Goal: Task Accomplishment & Management: Use online tool/utility

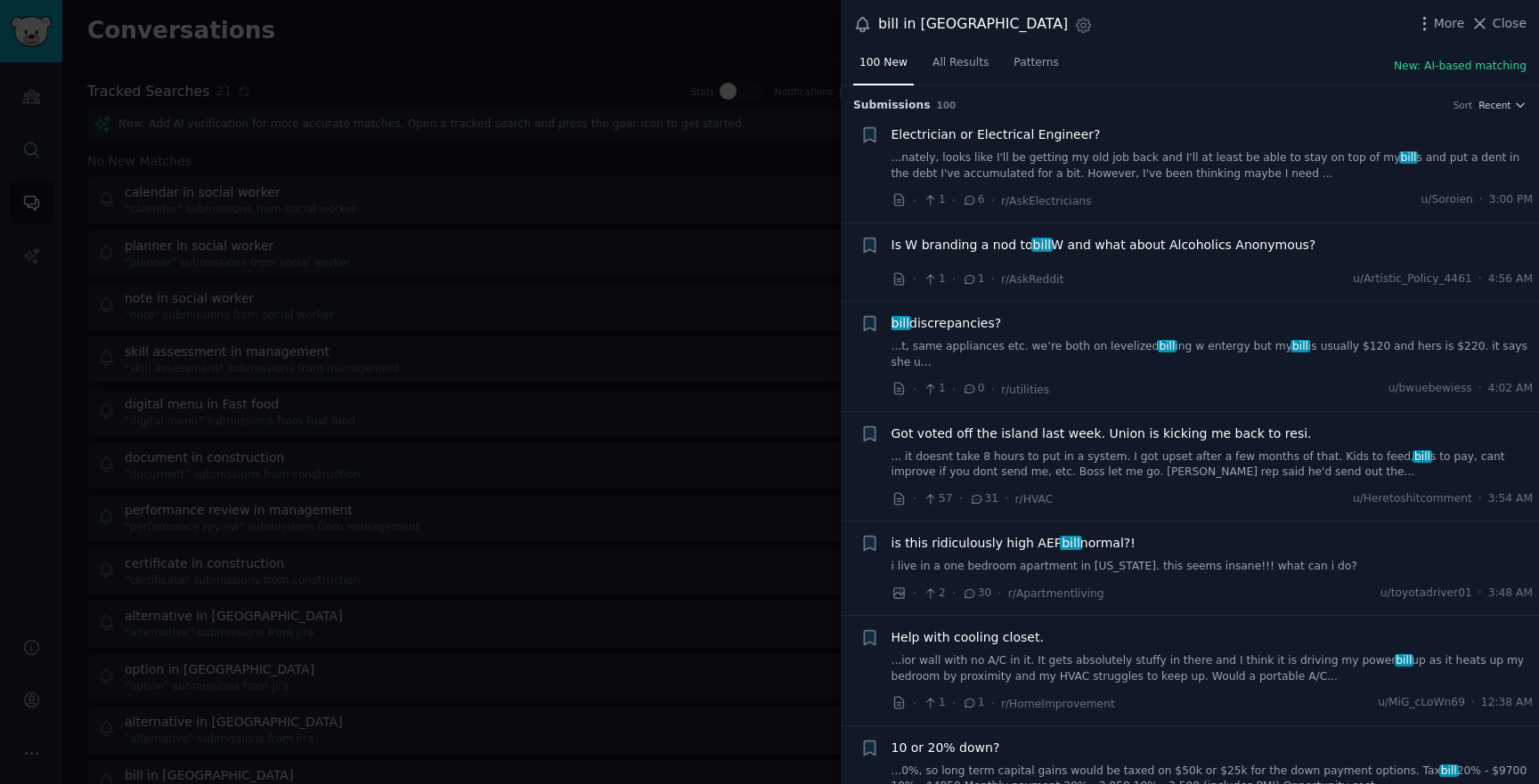
click at [746, 149] on div at bounding box center [769, 392] width 1539 height 784
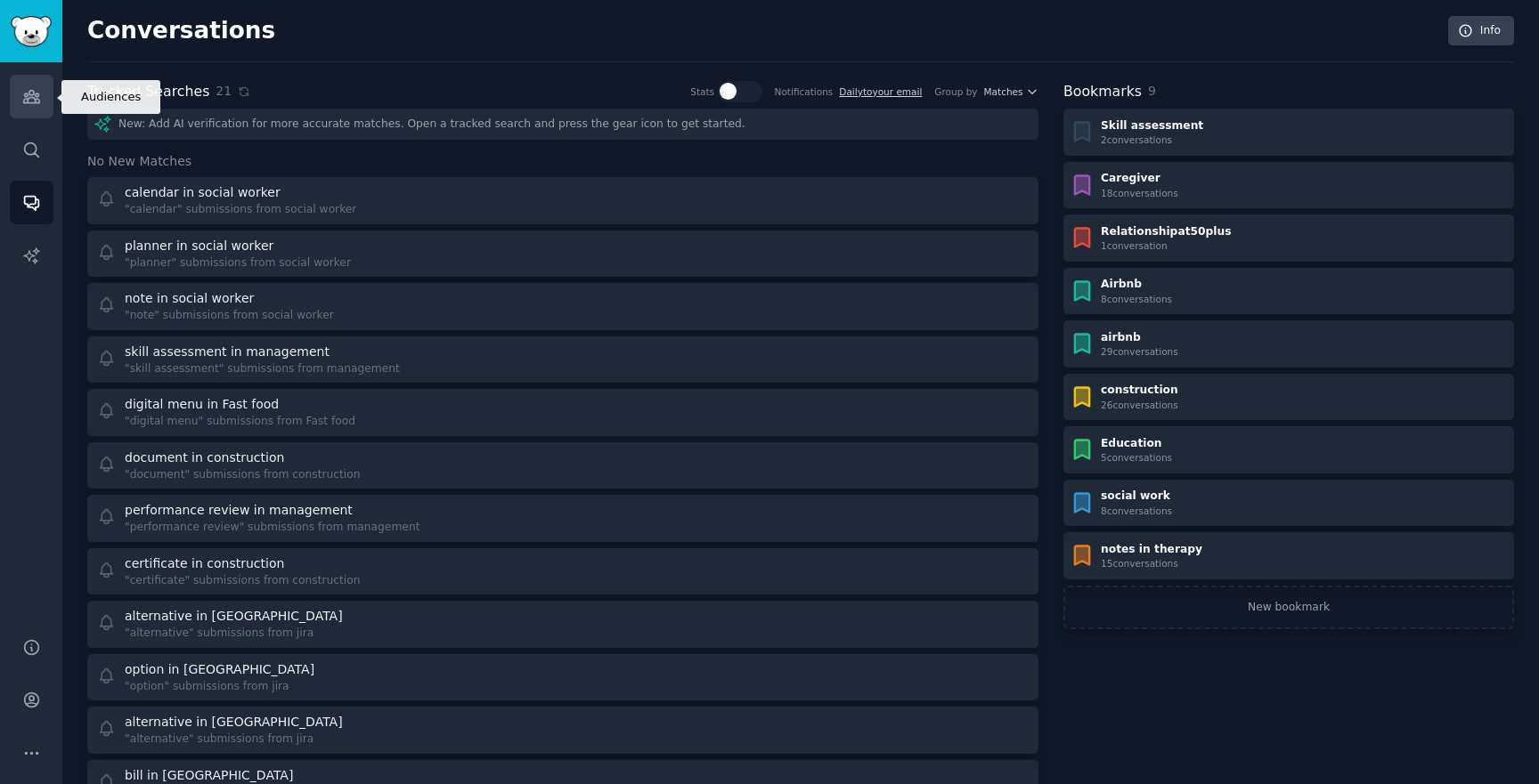
click at [35, 103] on icon "Sidebar" at bounding box center [31, 97] width 16 height 13
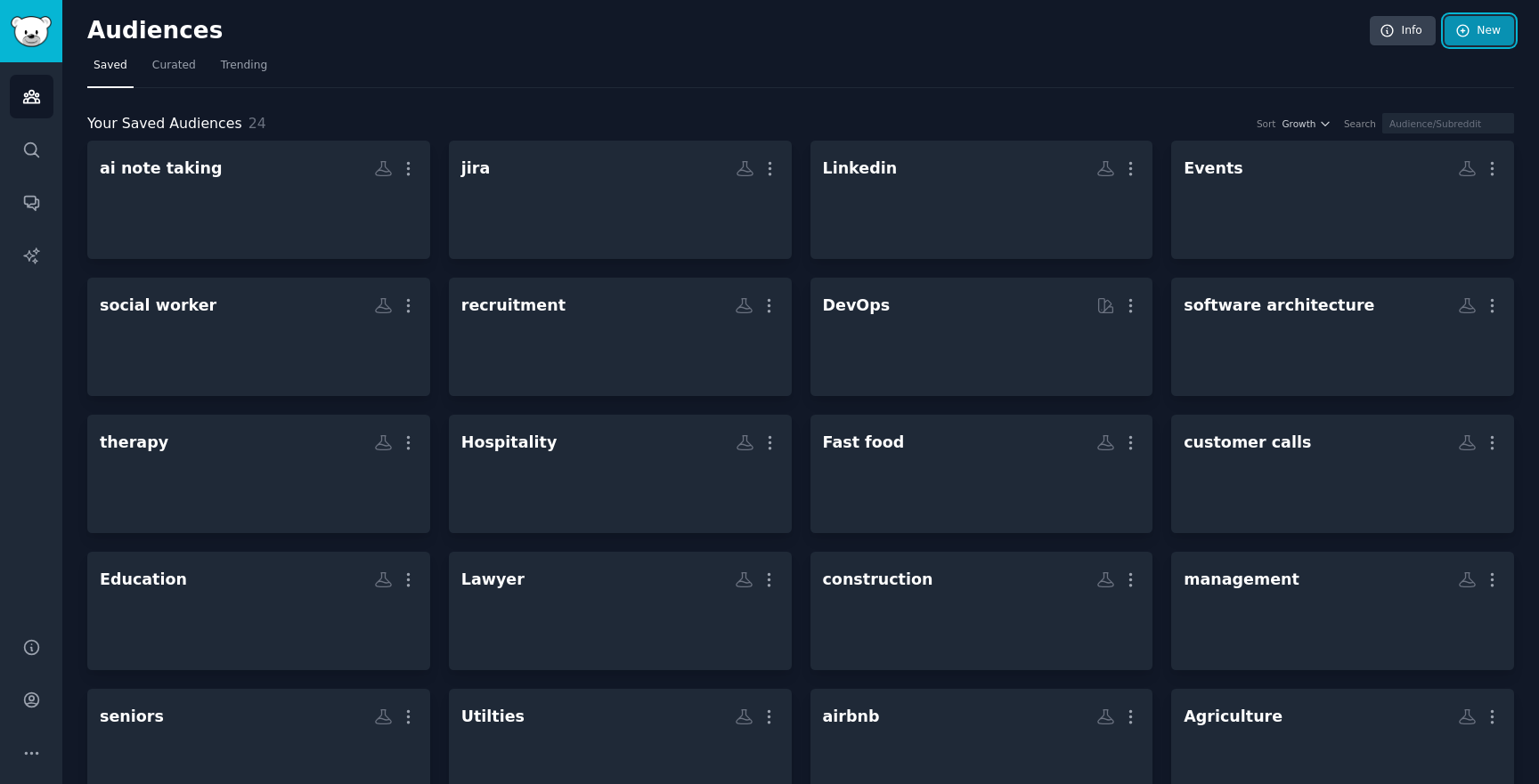
click at [1448, 38] on link "New" at bounding box center [1479, 31] width 70 height 30
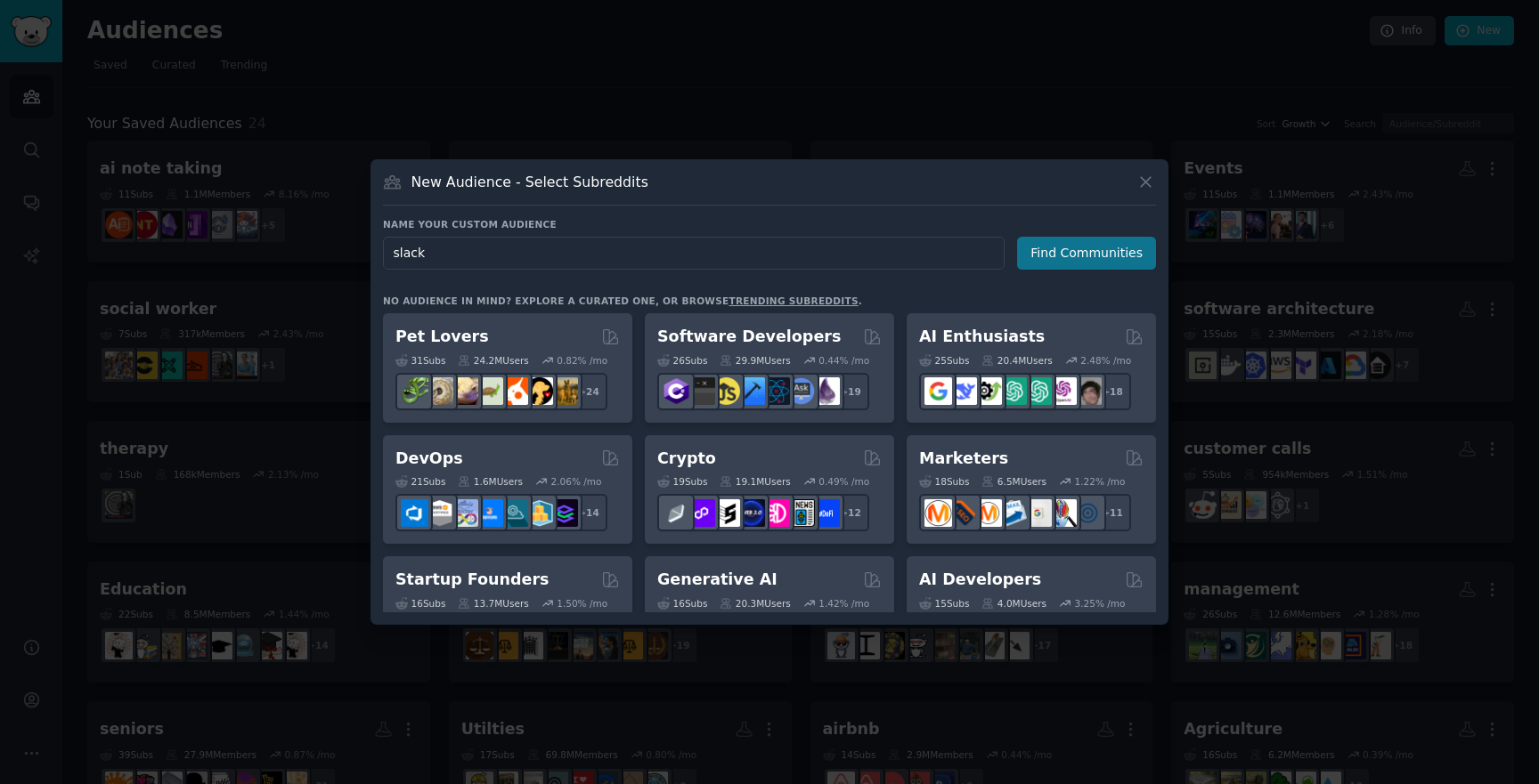
type input "slack"
click at [1023, 251] on button "Find Communities" at bounding box center [1086, 253] width 139 height 33
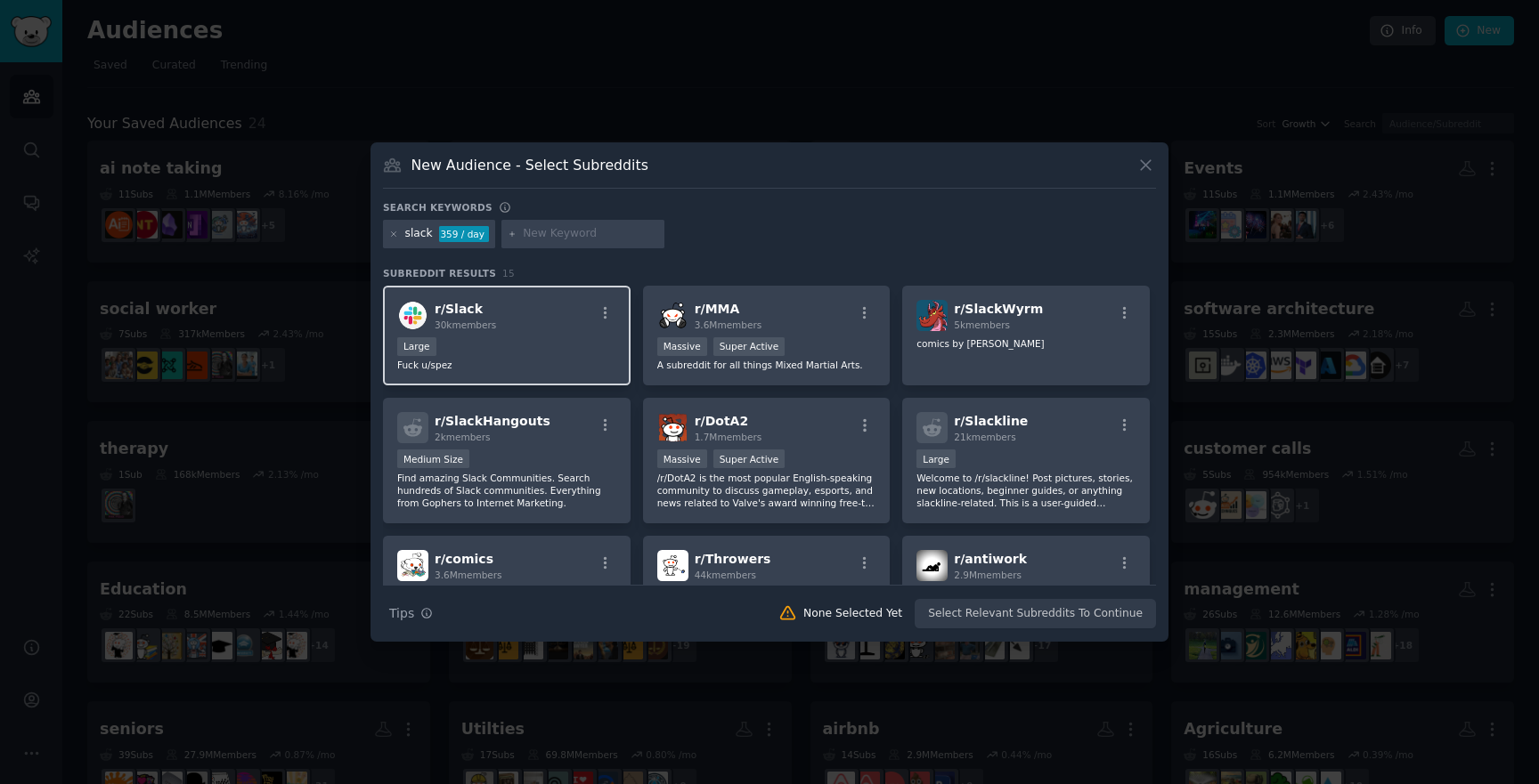
click at [517, 322] on div "r/ Slack 30k members" at bounding box center [507, 315] width 219 height 31
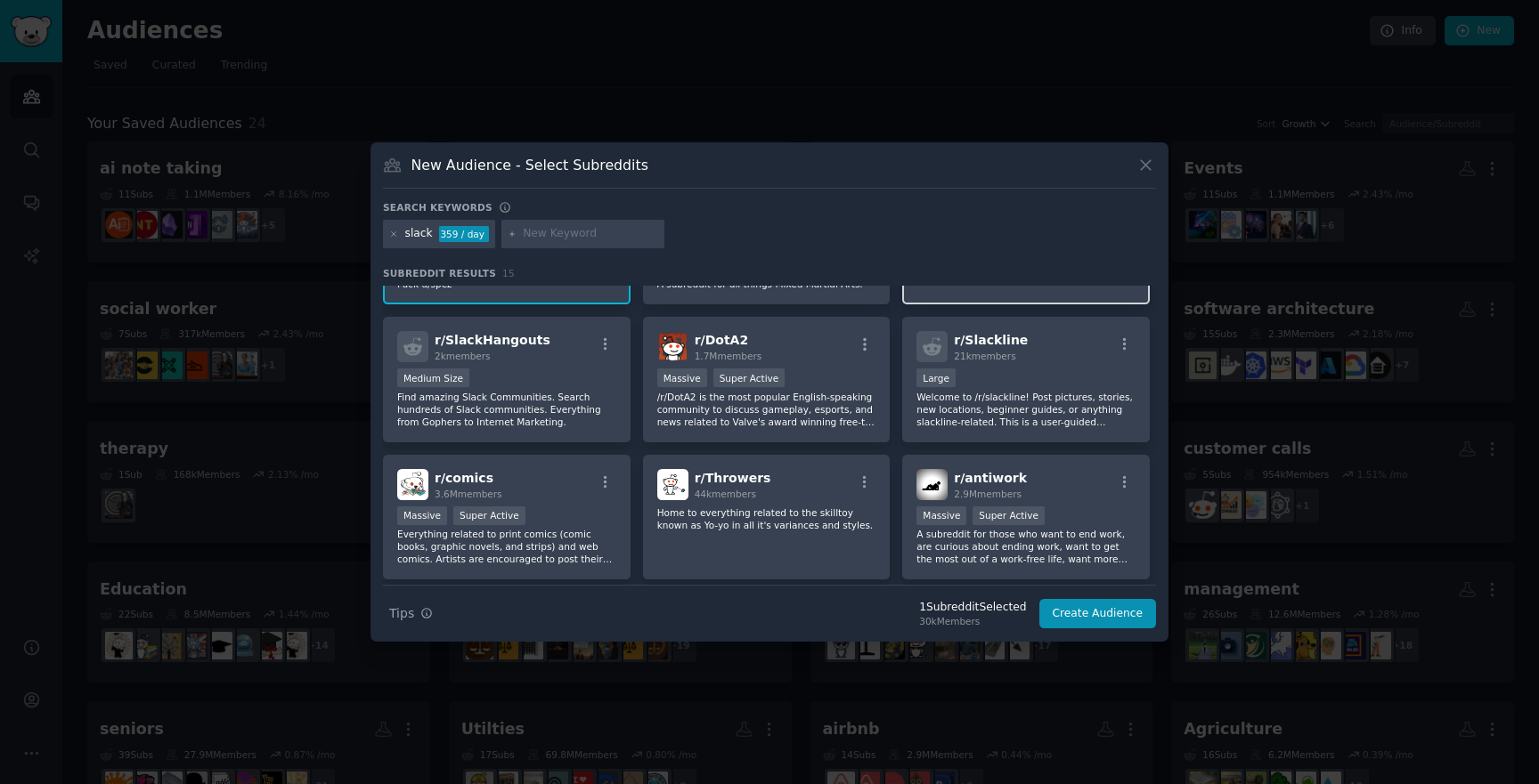
scroll to position [69, 0]
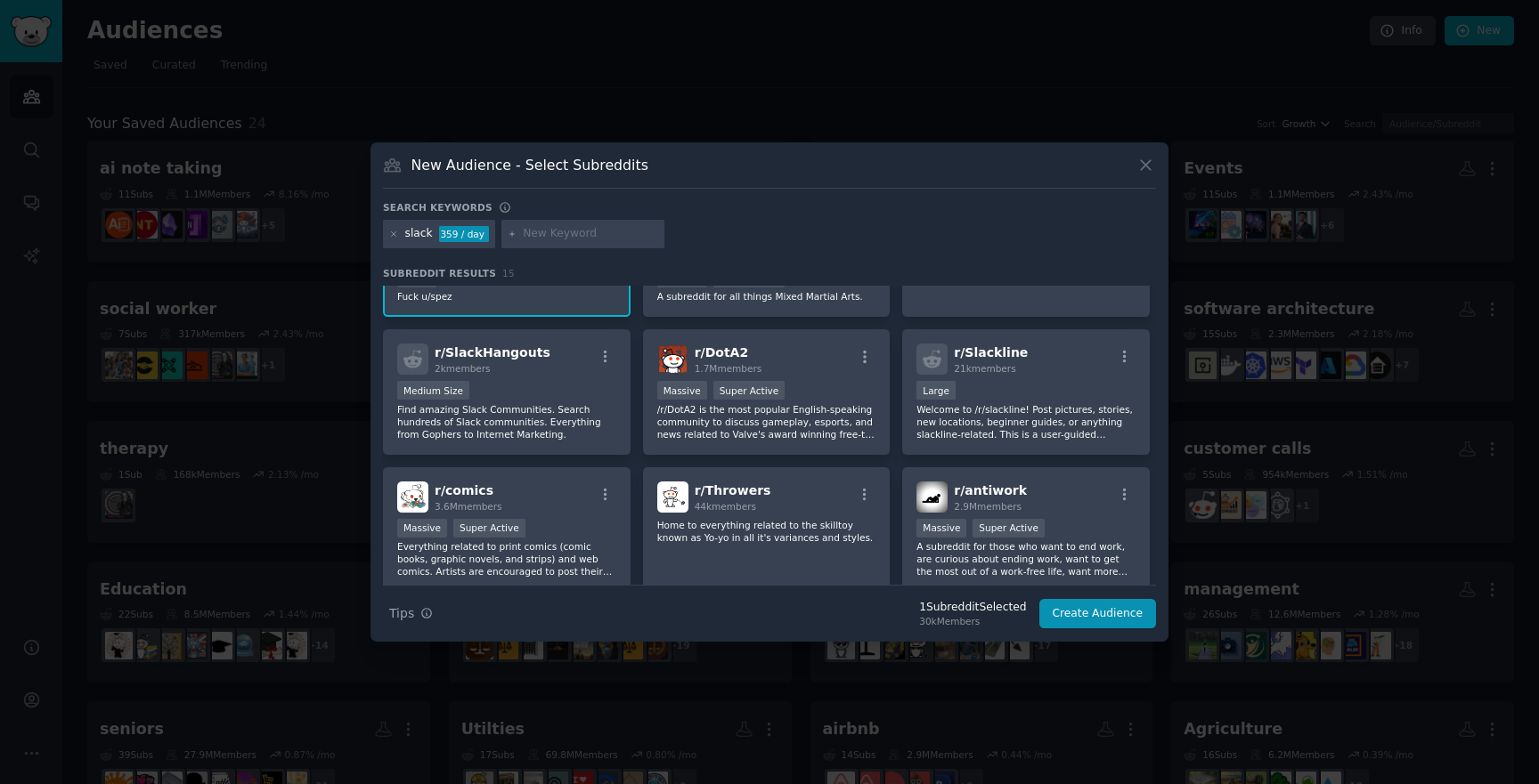
click at [547, 222] on div at bounding box center [583, 234] width 164 height 29
click at [540, 235] on input "text" at bounding box center [590, 234] width 135 height 16
type input "discord"
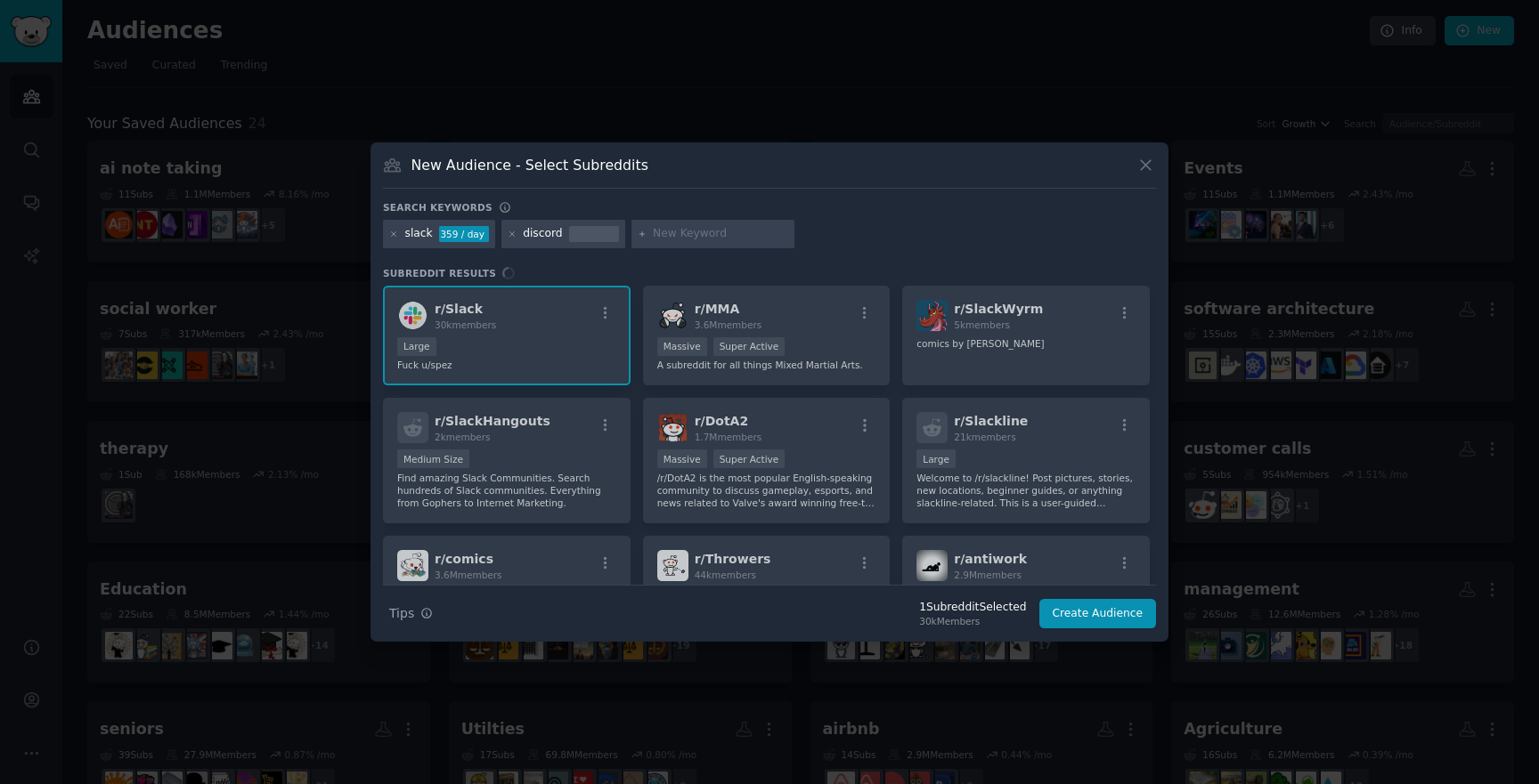
type input "w"
type input "teams"
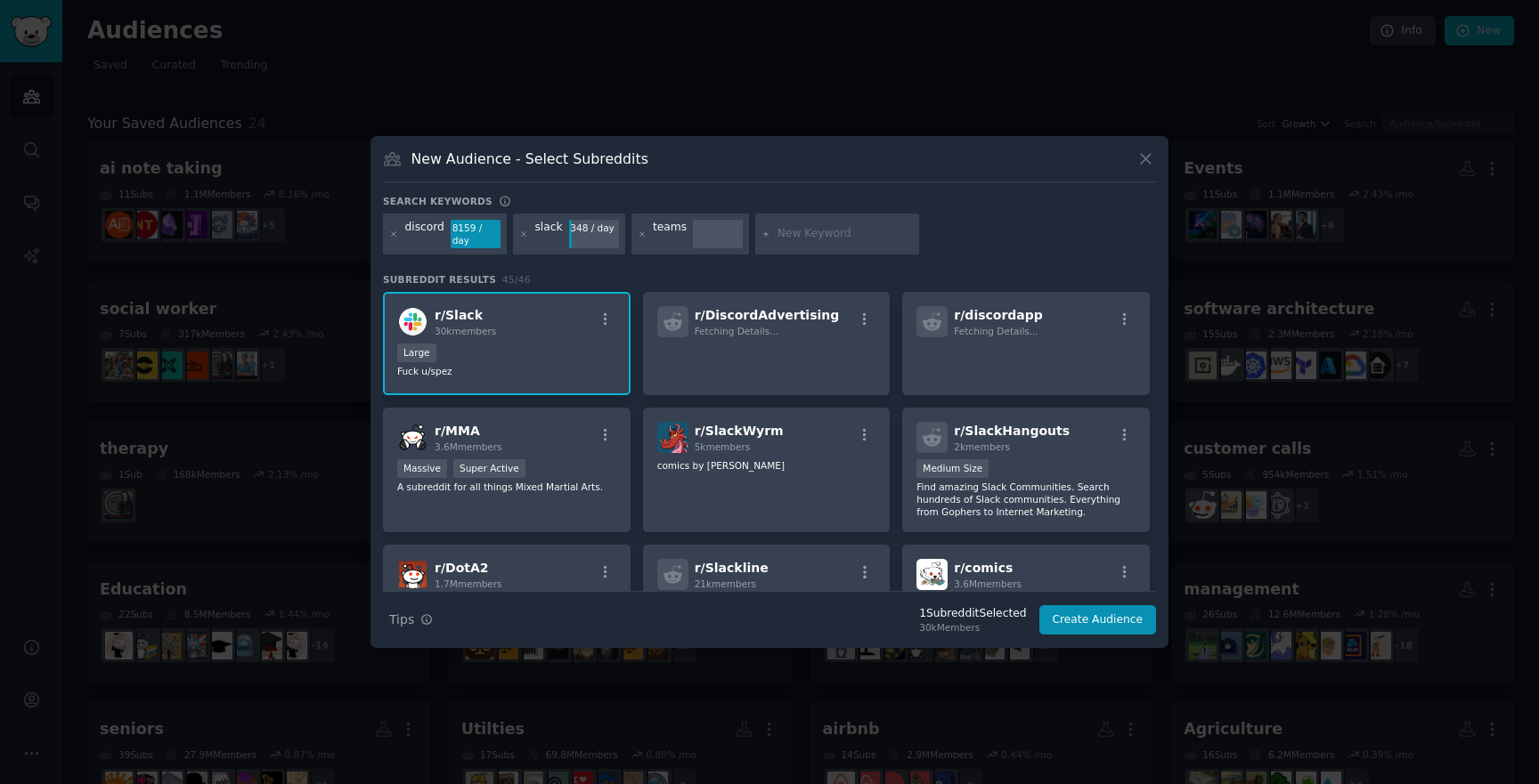
click at [644, 236] on div "teams" at bounding box center [690, 234] width 118 height 41
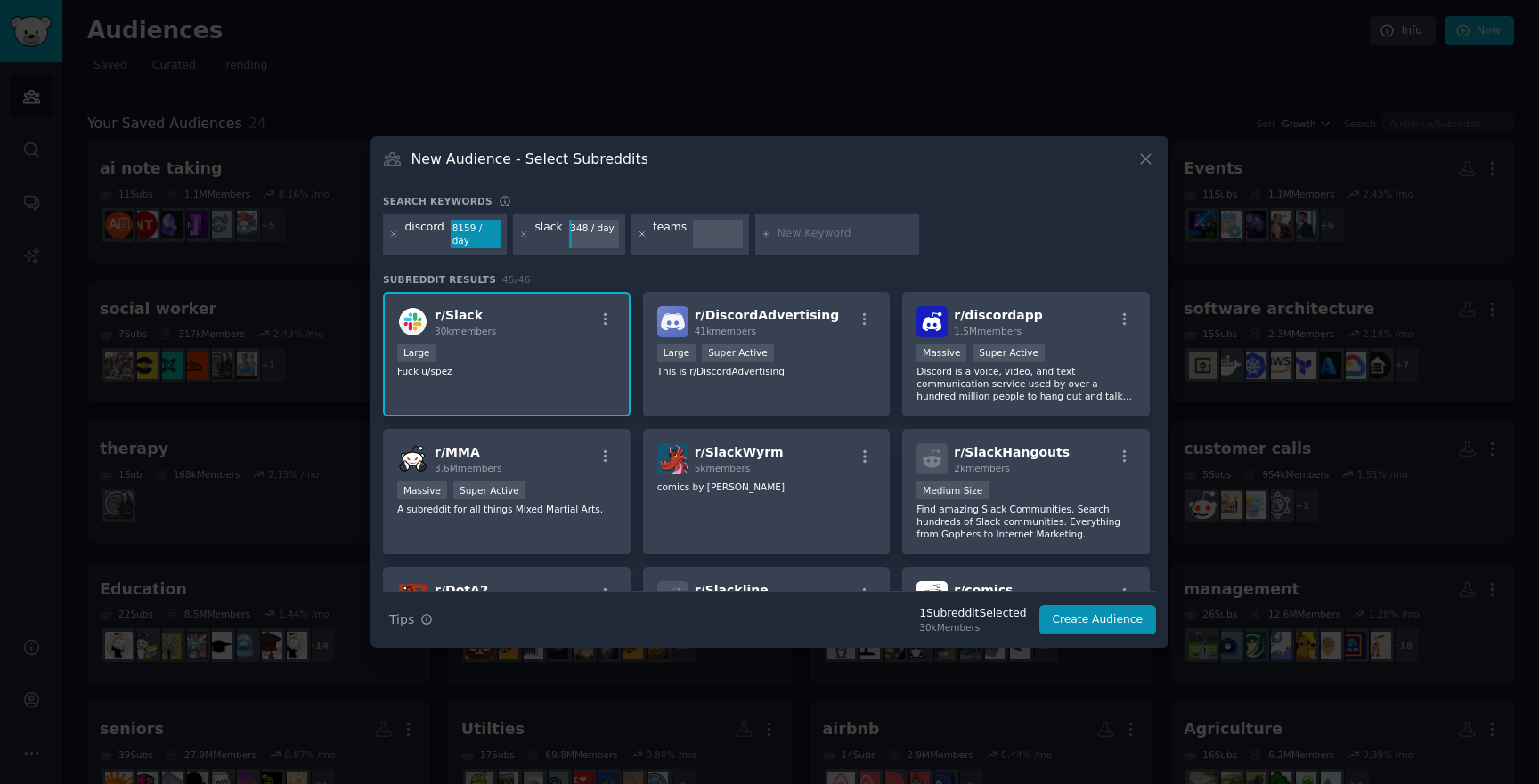
click at [638, 236] on icon at bounding box center [642, 234] width 10 height 10
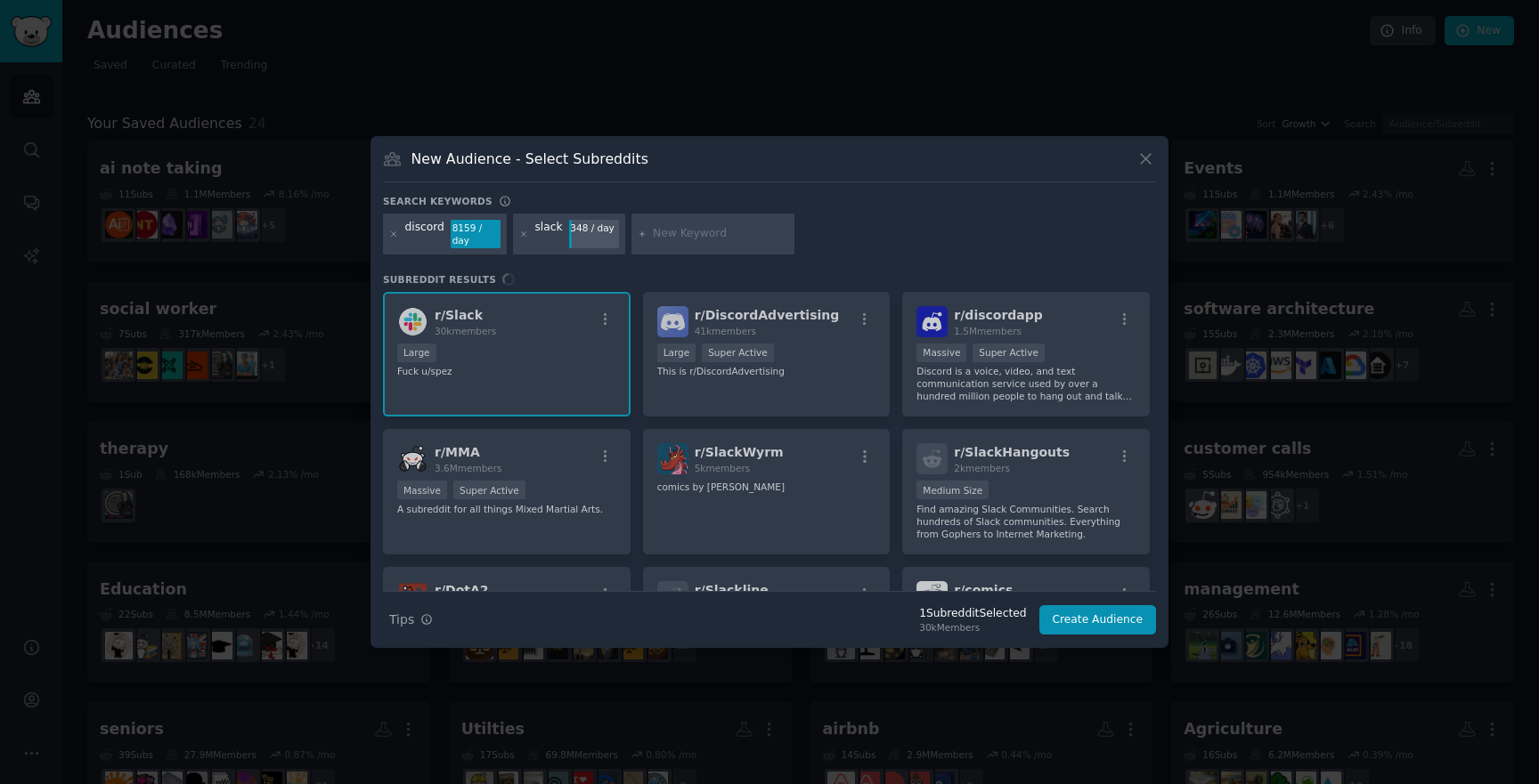
click at [673, 230] on input "text" at bounding box center [720, 234] width 135 height 16
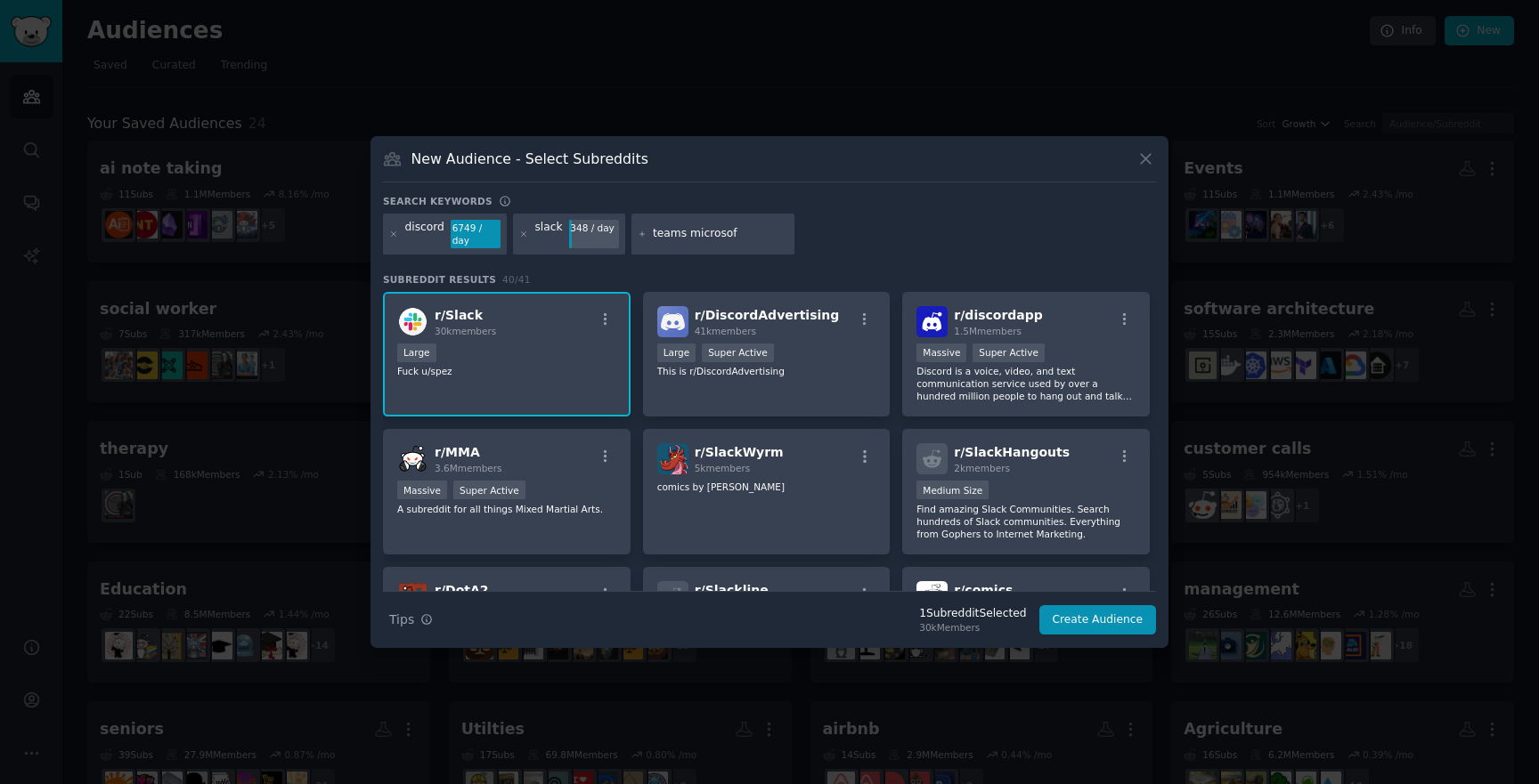
type input "teams microsoft"
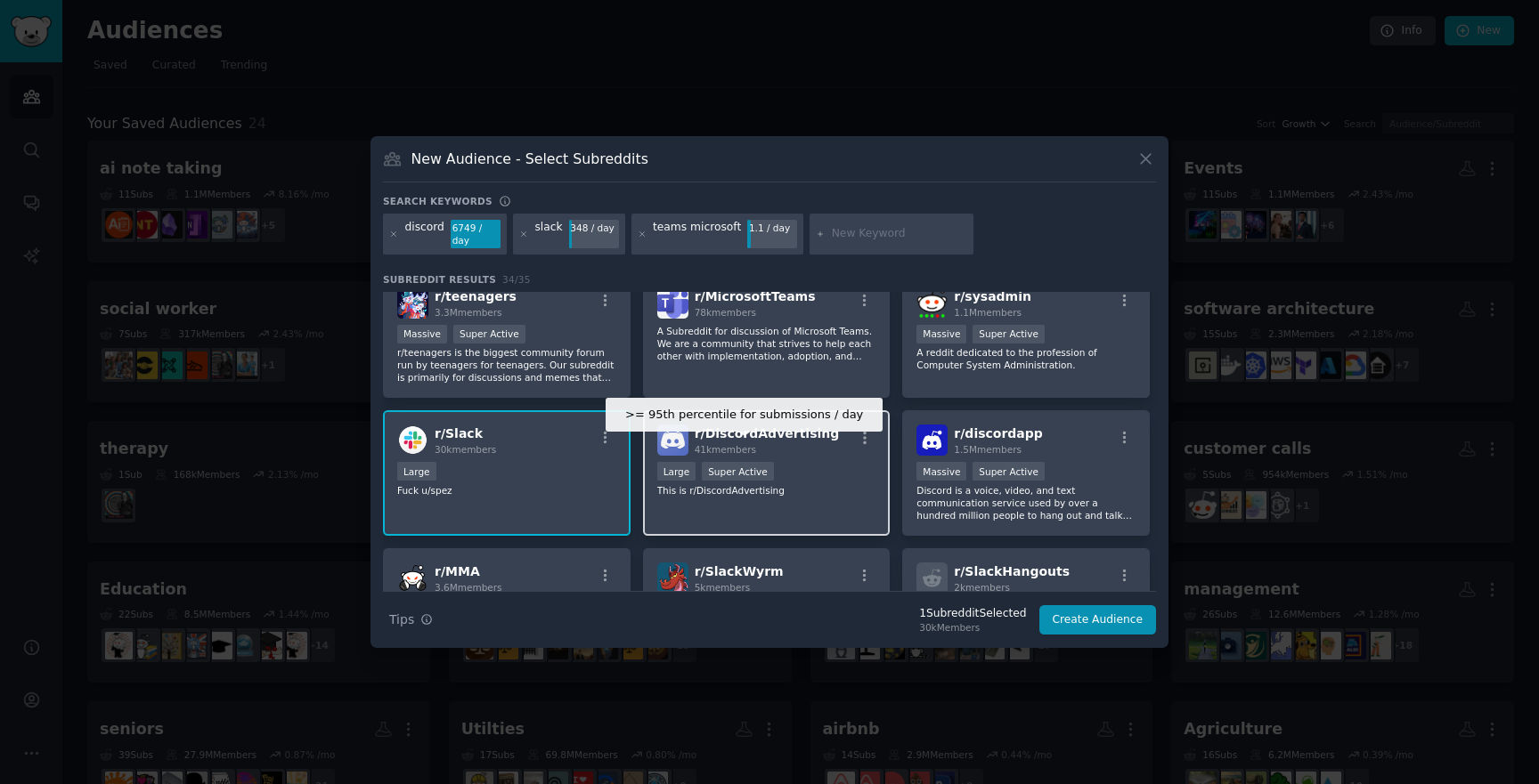
scroll to position [21, 0]
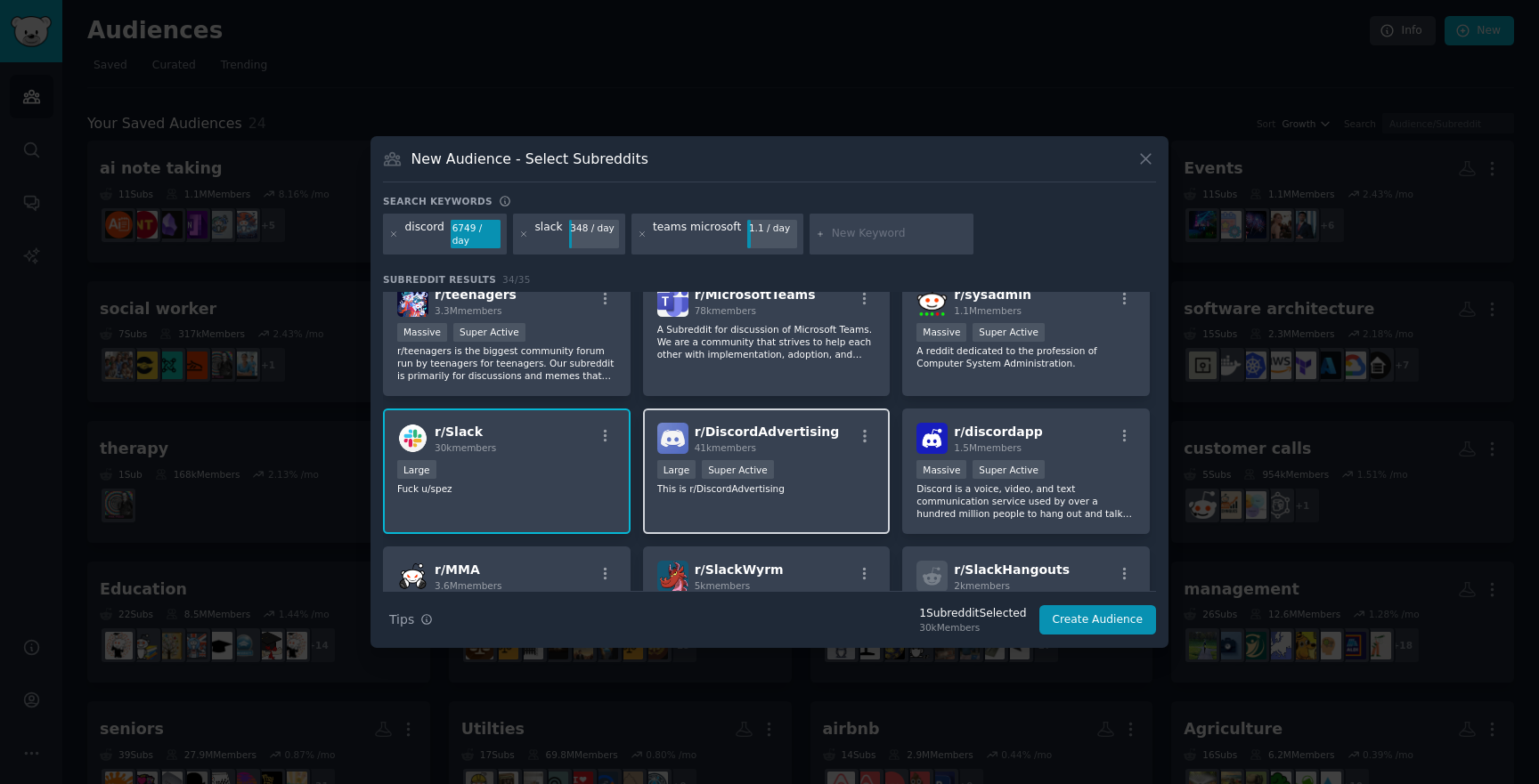
click at [848, 500] on div "r/ DiscordAdvertising 41k members >= 95th percentile for submissions / day Larg…" at bounding box center [766, 472] width 248 height 125
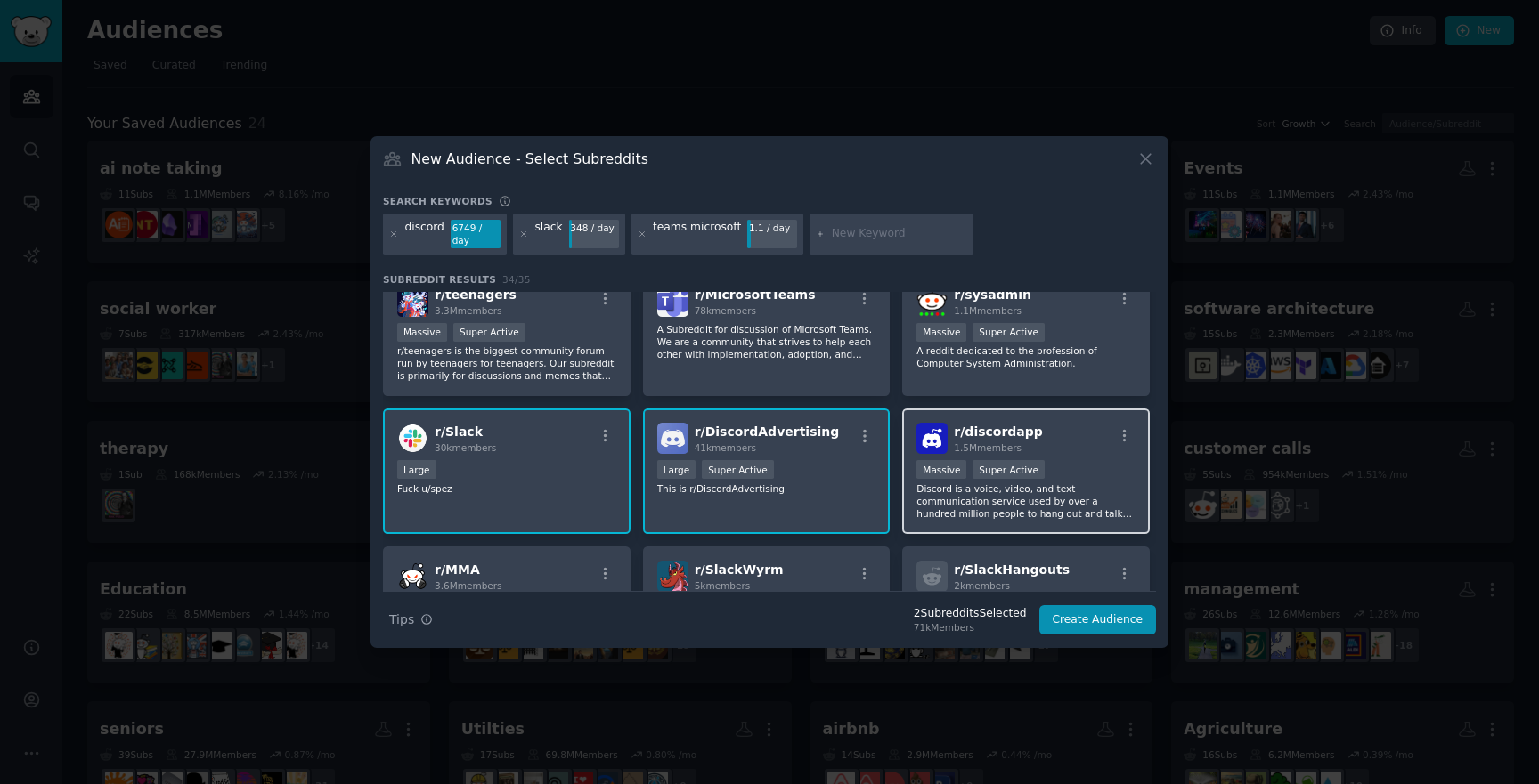
click at [1080, 498] on p "Discord is a voice, video, and text communication service used by over a hundre…" at bounding box center [1026, 501] width 219 height 38
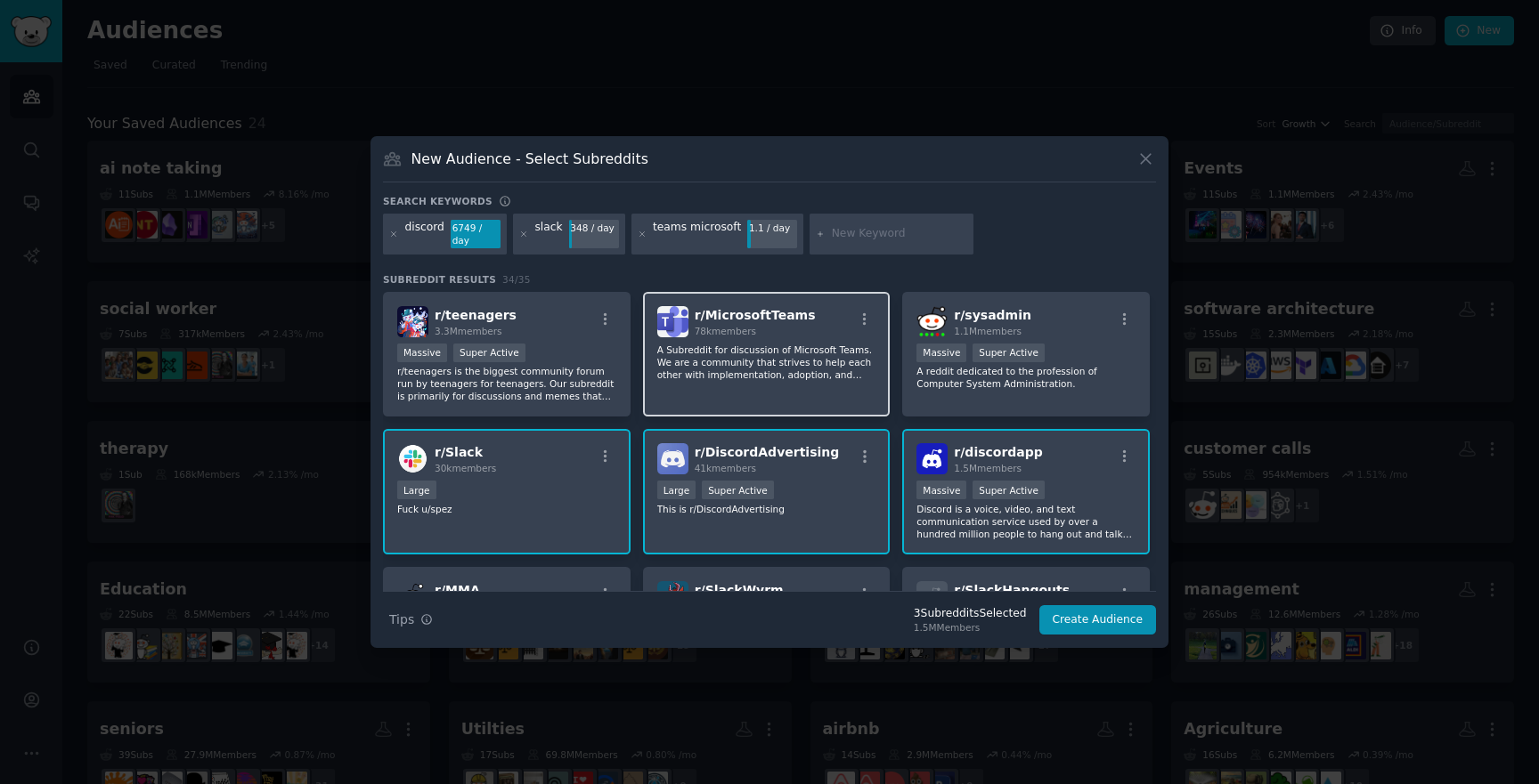
click at [765, 377] on p "A Subreddit for discussion of Microsoft Teams. We are a community that strives …" at bounding box center [766, 362] width 219 height 38
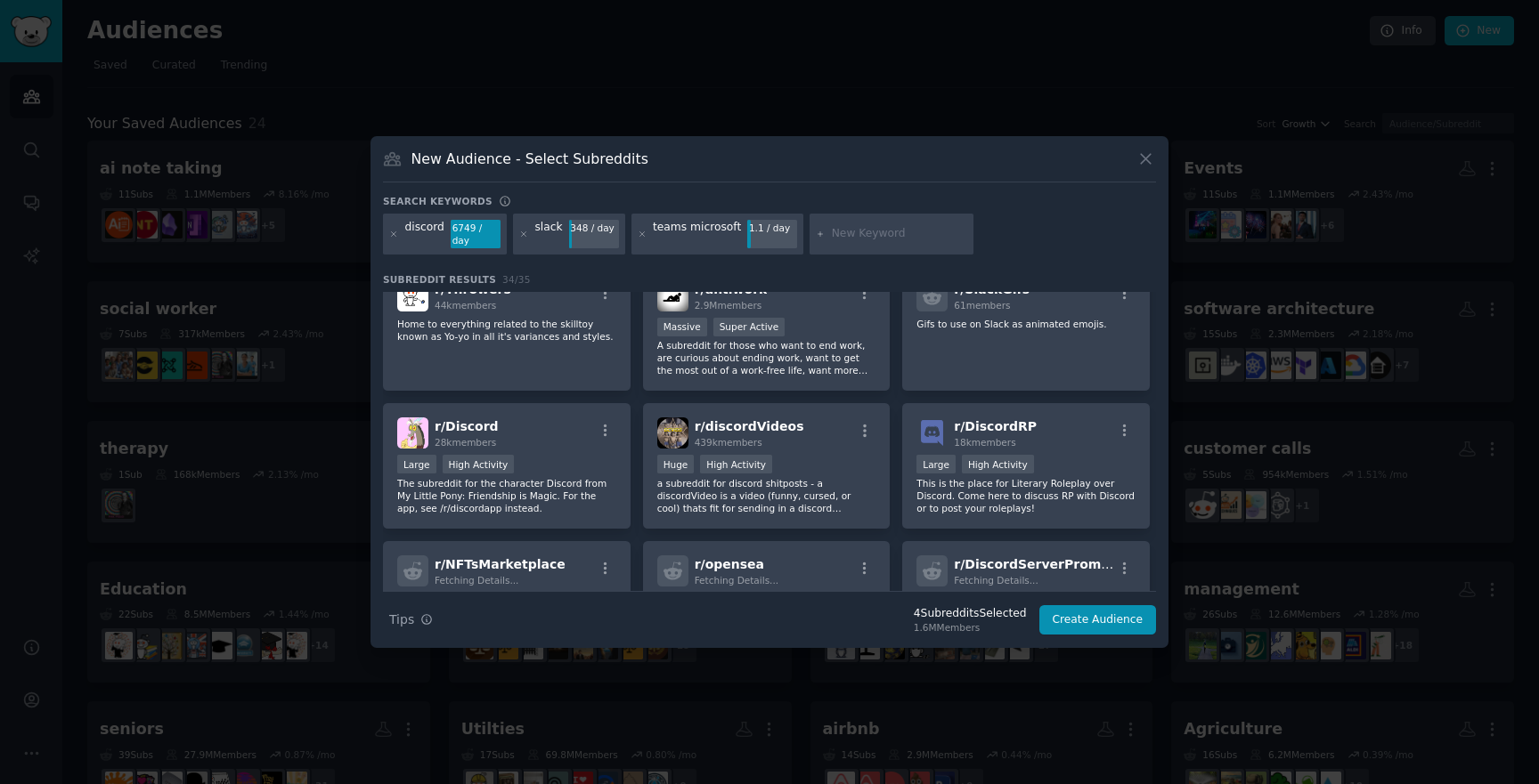
scroll to position [572, 0]
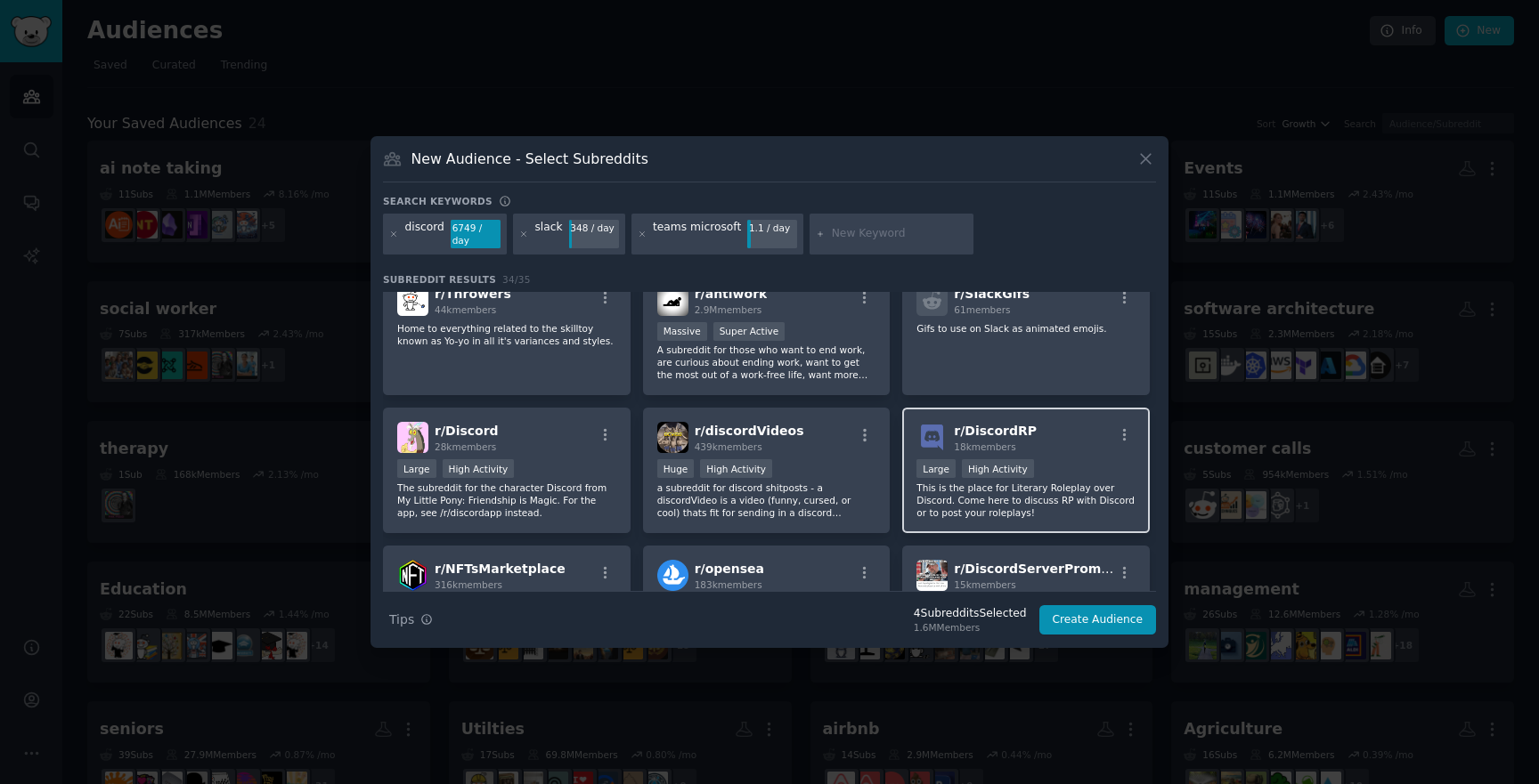
click at [975, 521] on div "r/ DiscordRP 18k members 10,000 - 100,000 members Large High Activity This is t…" at bounding box center [1026, 471] width 248 height 125
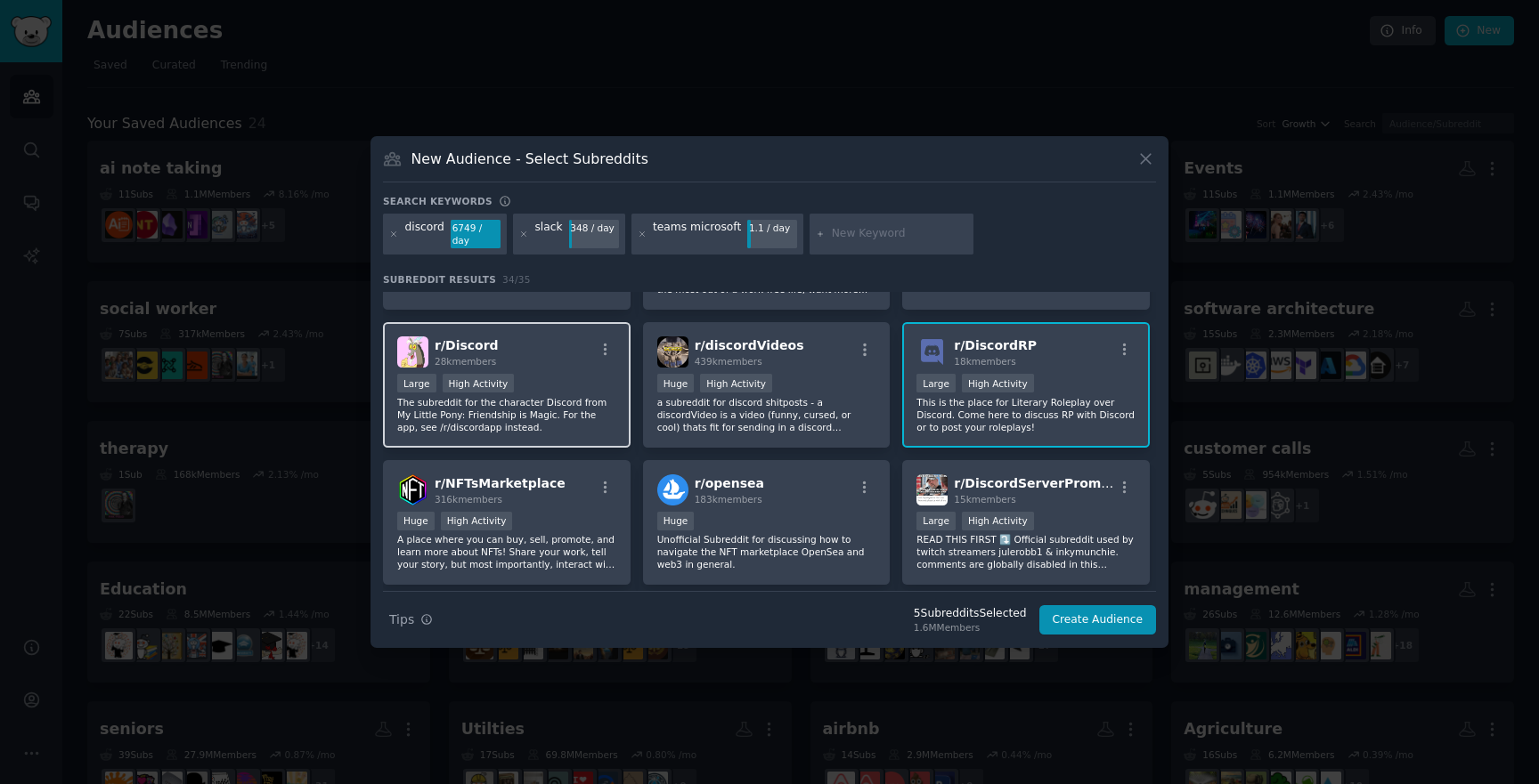
scroll to position [664, 0]
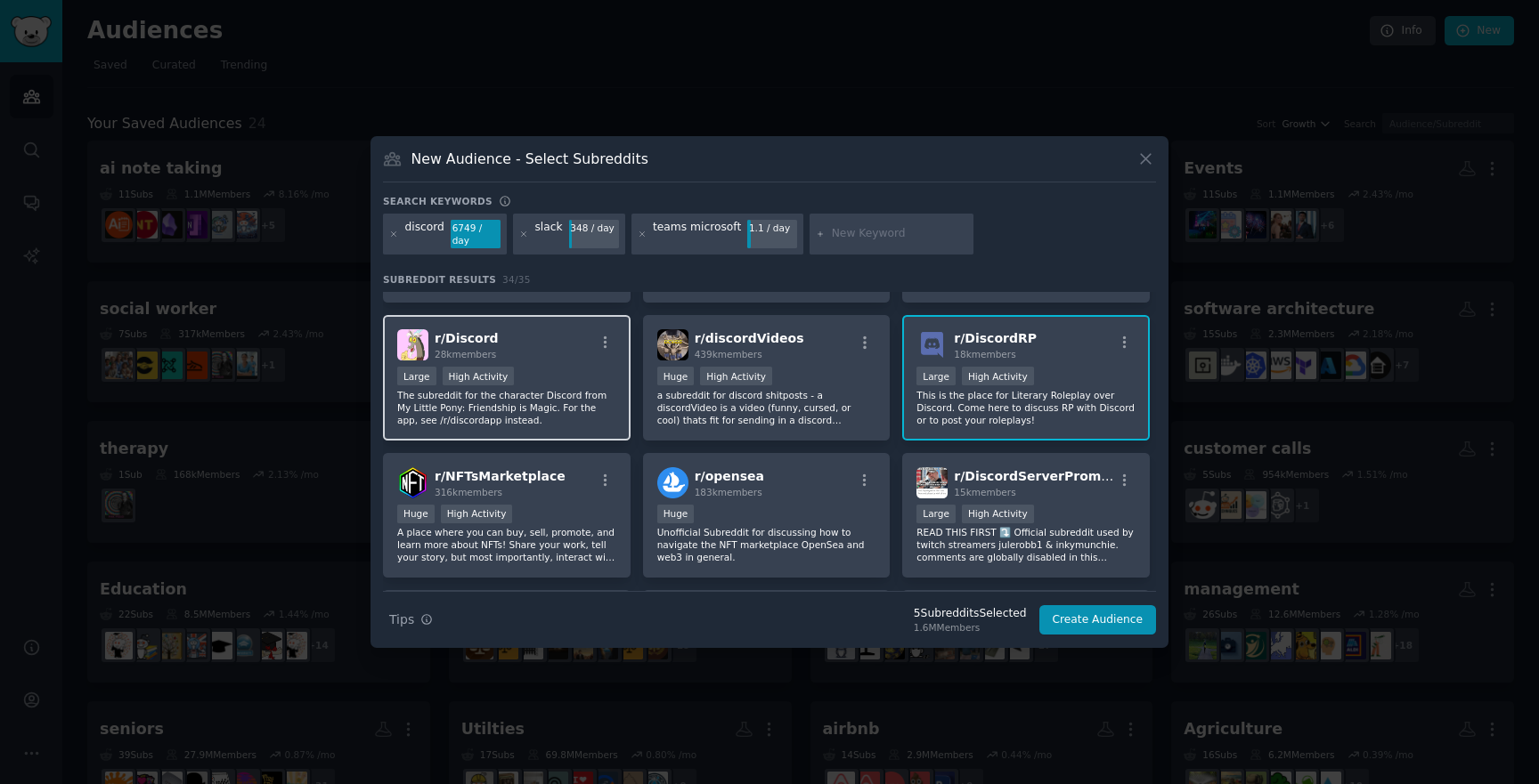
click at [560, 417] on p "The subreddit for the character Discord from My Little Pony: Friendship is Magi…" at bounding box center [507, 408] width 219 height 38
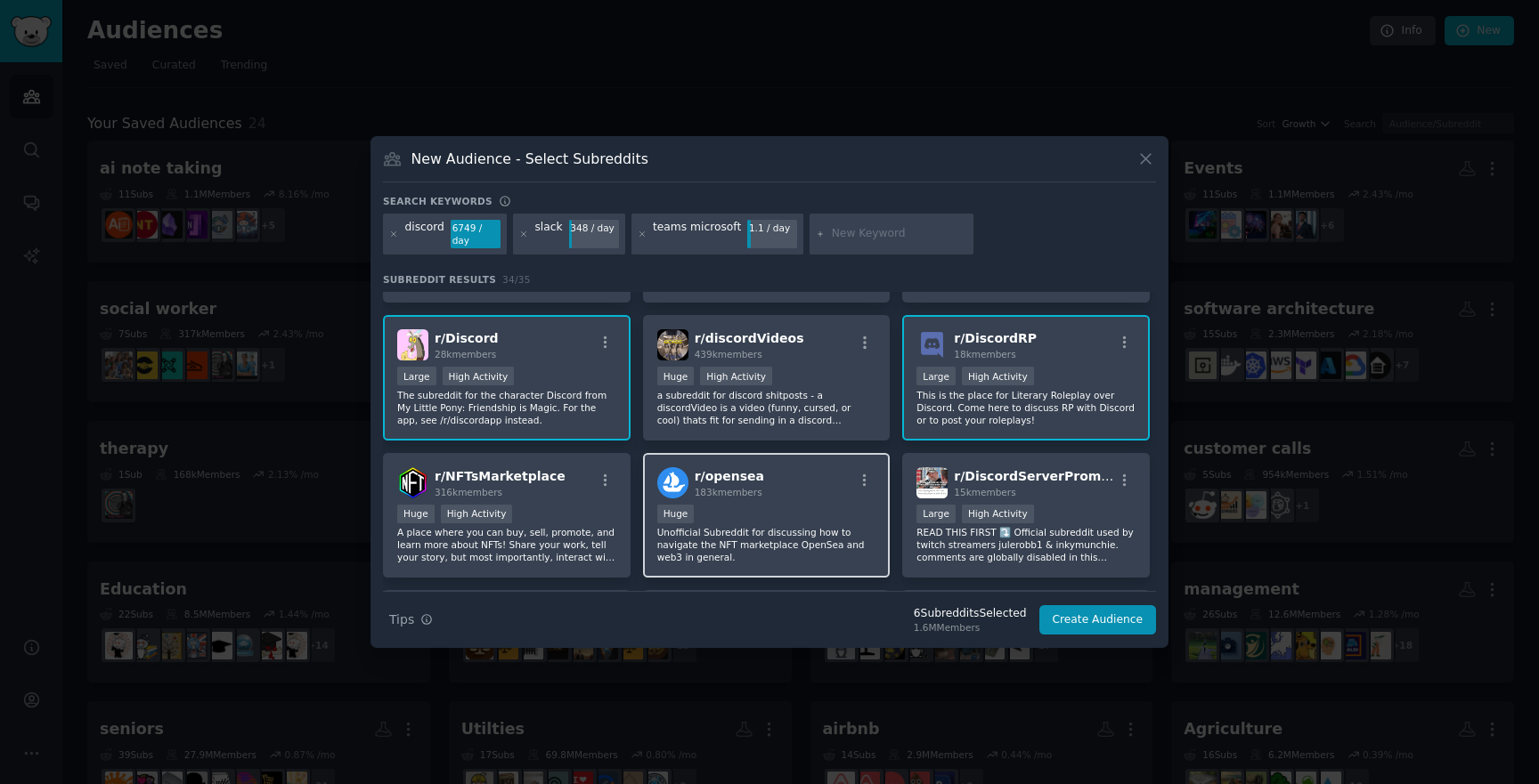
drag, startPoint x: 662, startPoint y: 484, endPoint x: 577, endPoint y: 420, distance: 106.4
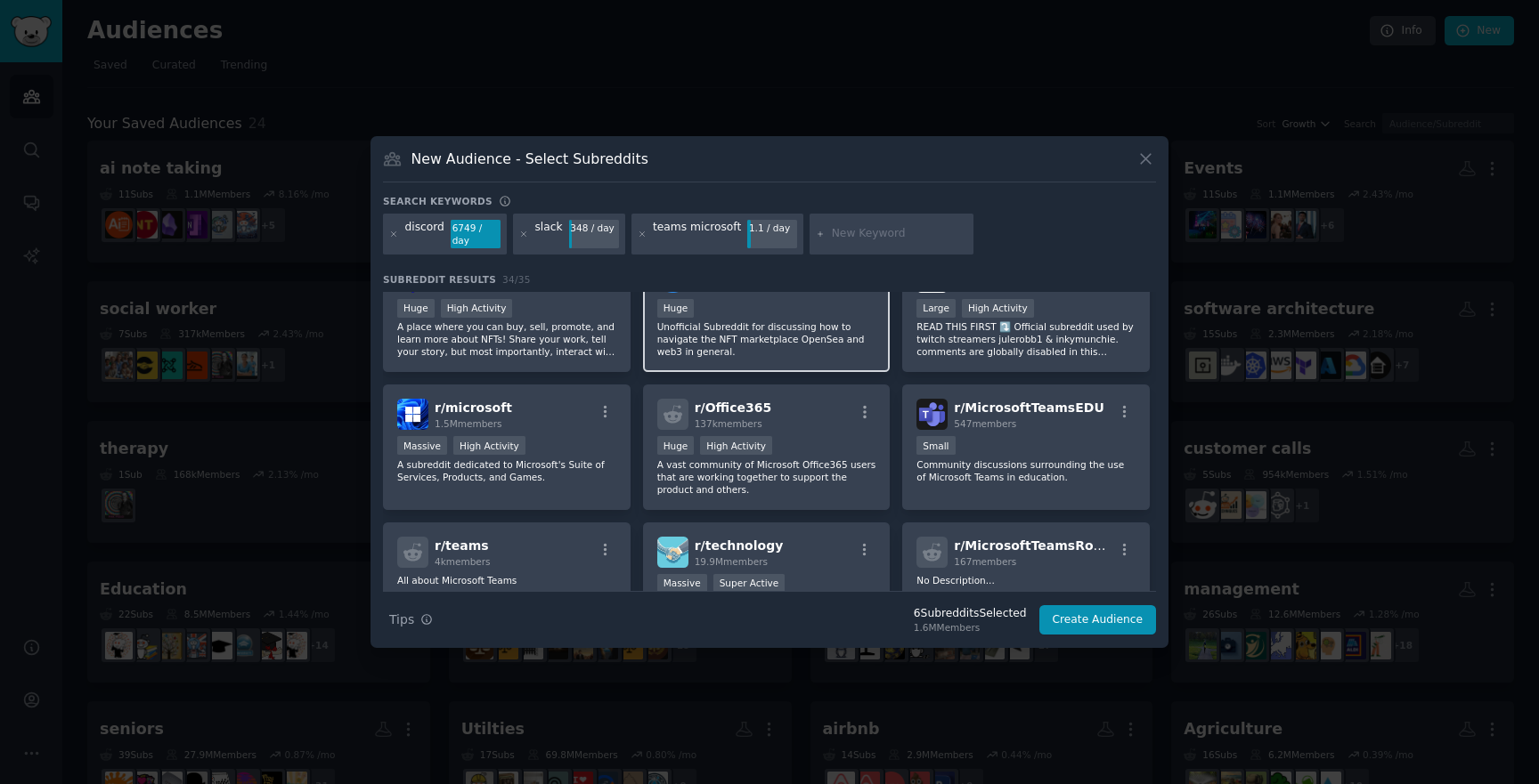
scroll to position [844, 0]
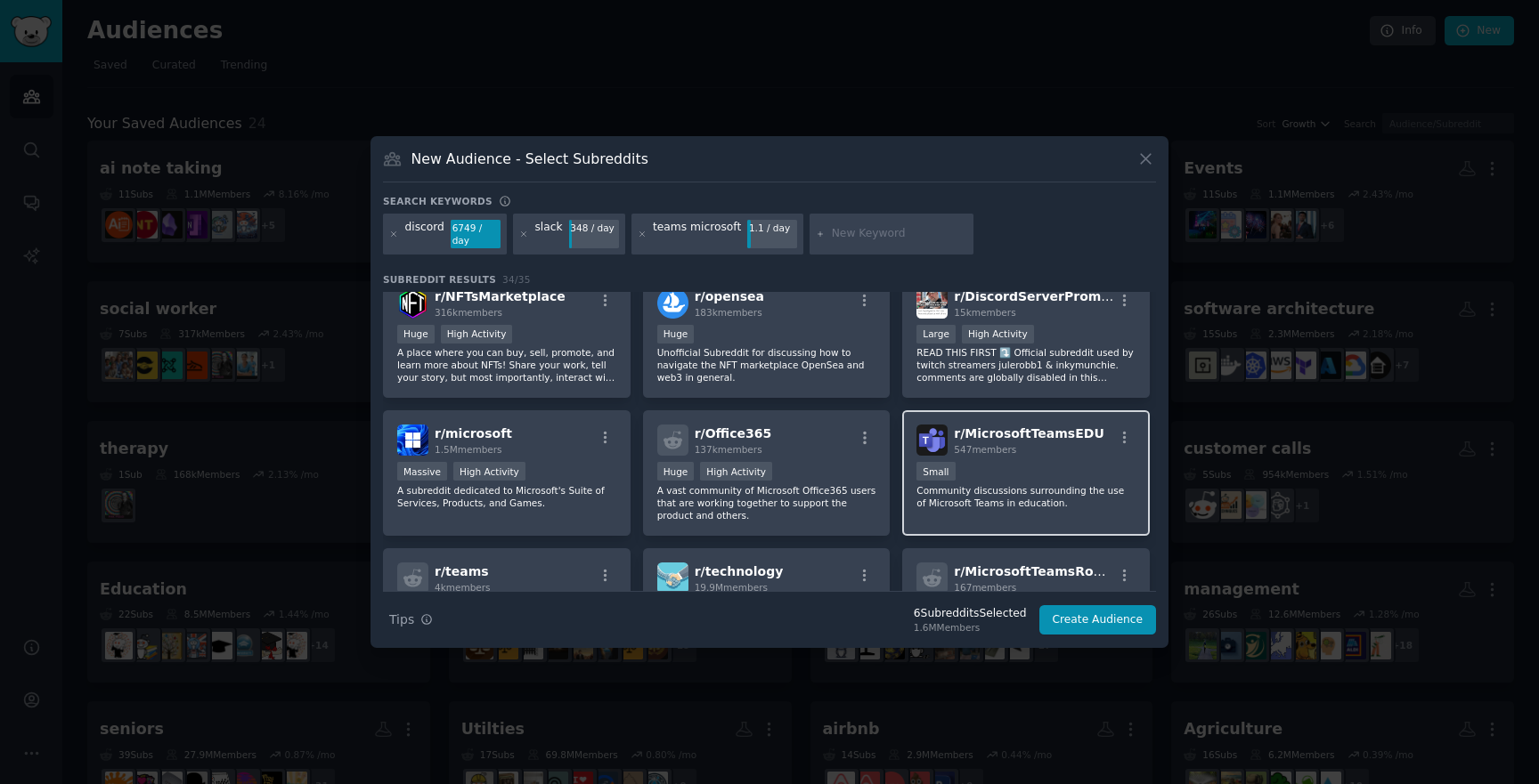
click at [1026, 445] on div "547 members" at bounding box center [1028, 449] width 150 height 13
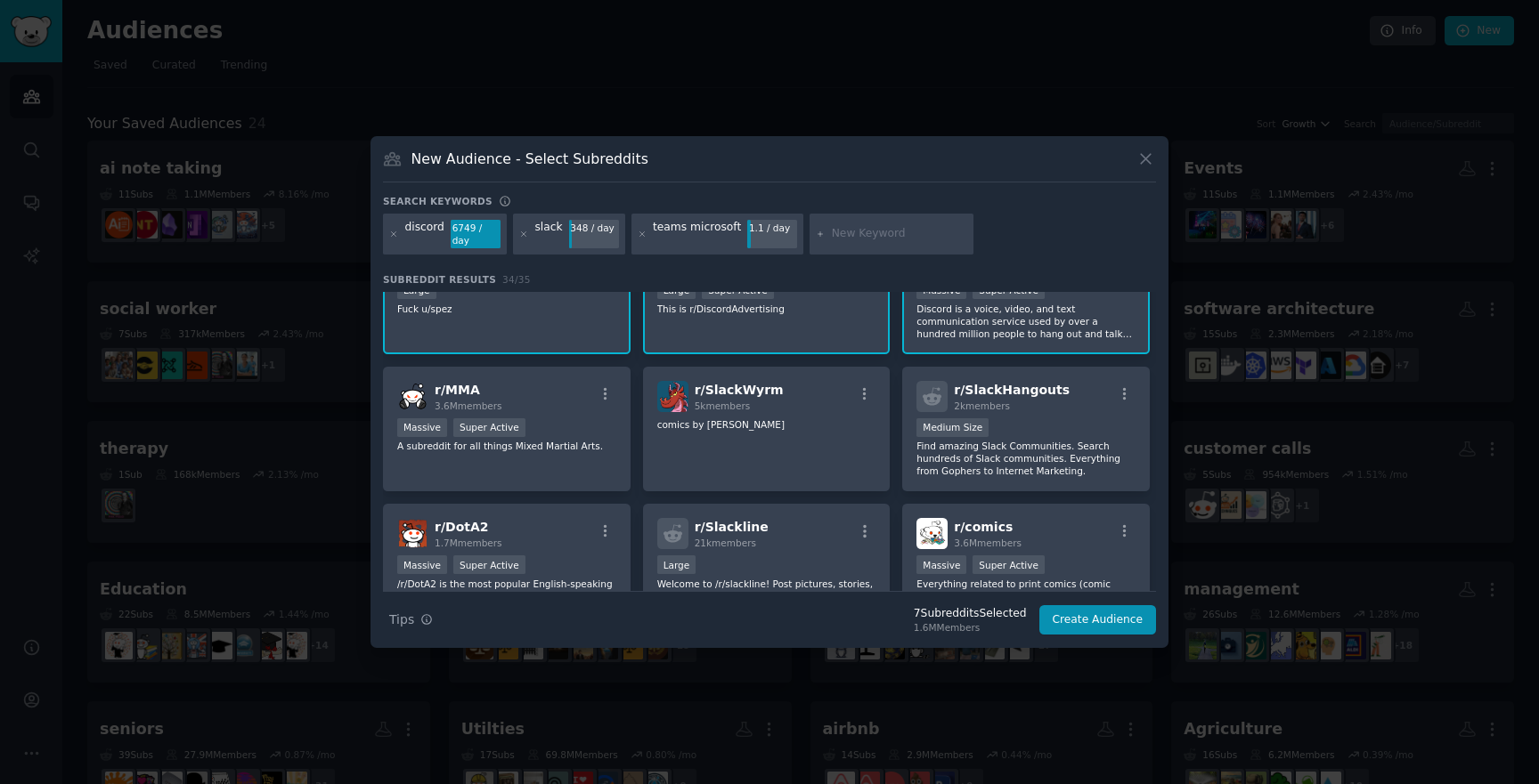
scroll to position [0, 0]
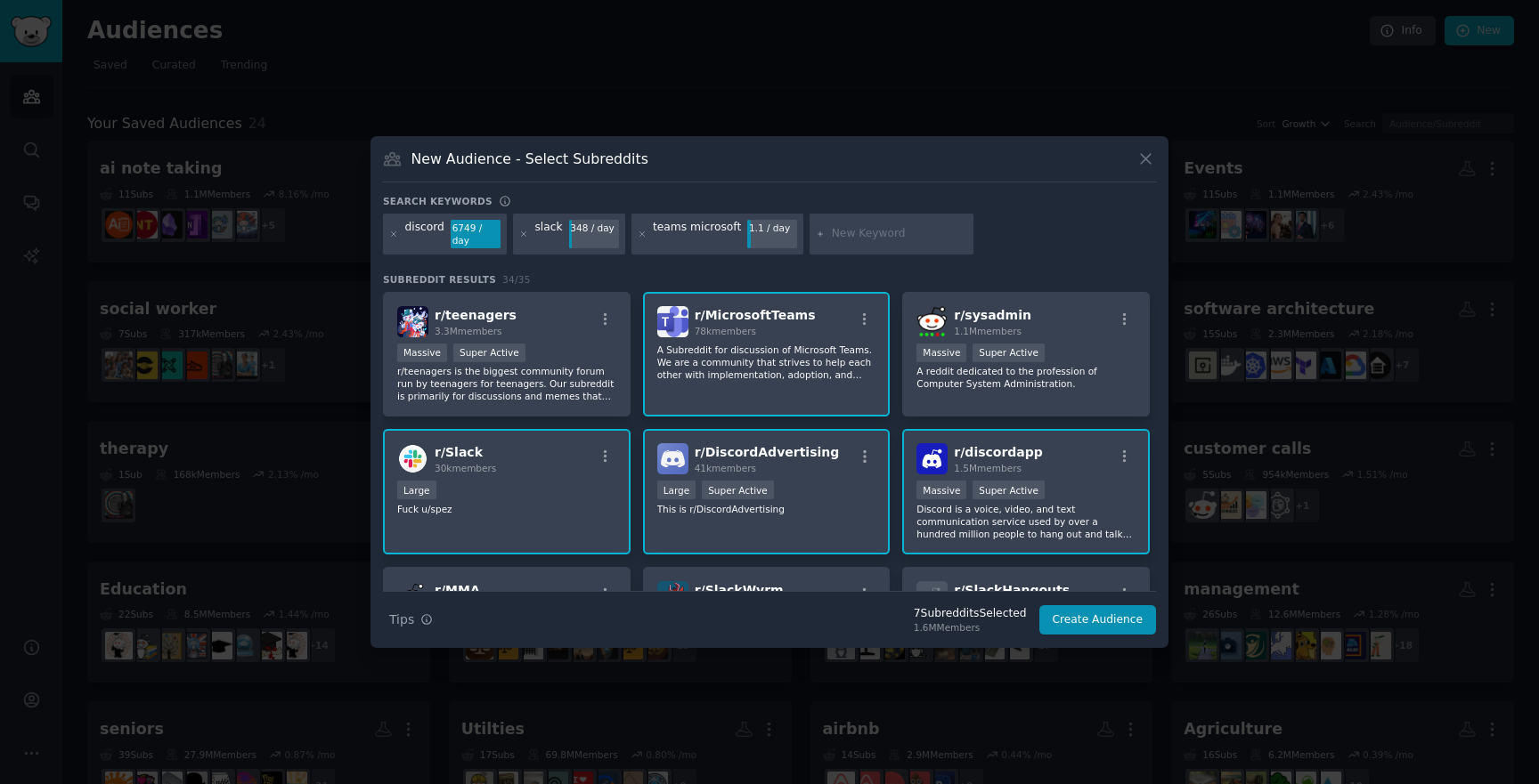
click at [869, 221] on div at bounding box center [891, 234] width 164 height 41
click at [859, 229] on input "text" at bounding box center [899, 234] width 135 height 16
click at [859, 234] on input "text" at bounding box center [899, 234] width 135 height 16
type input "gmail"
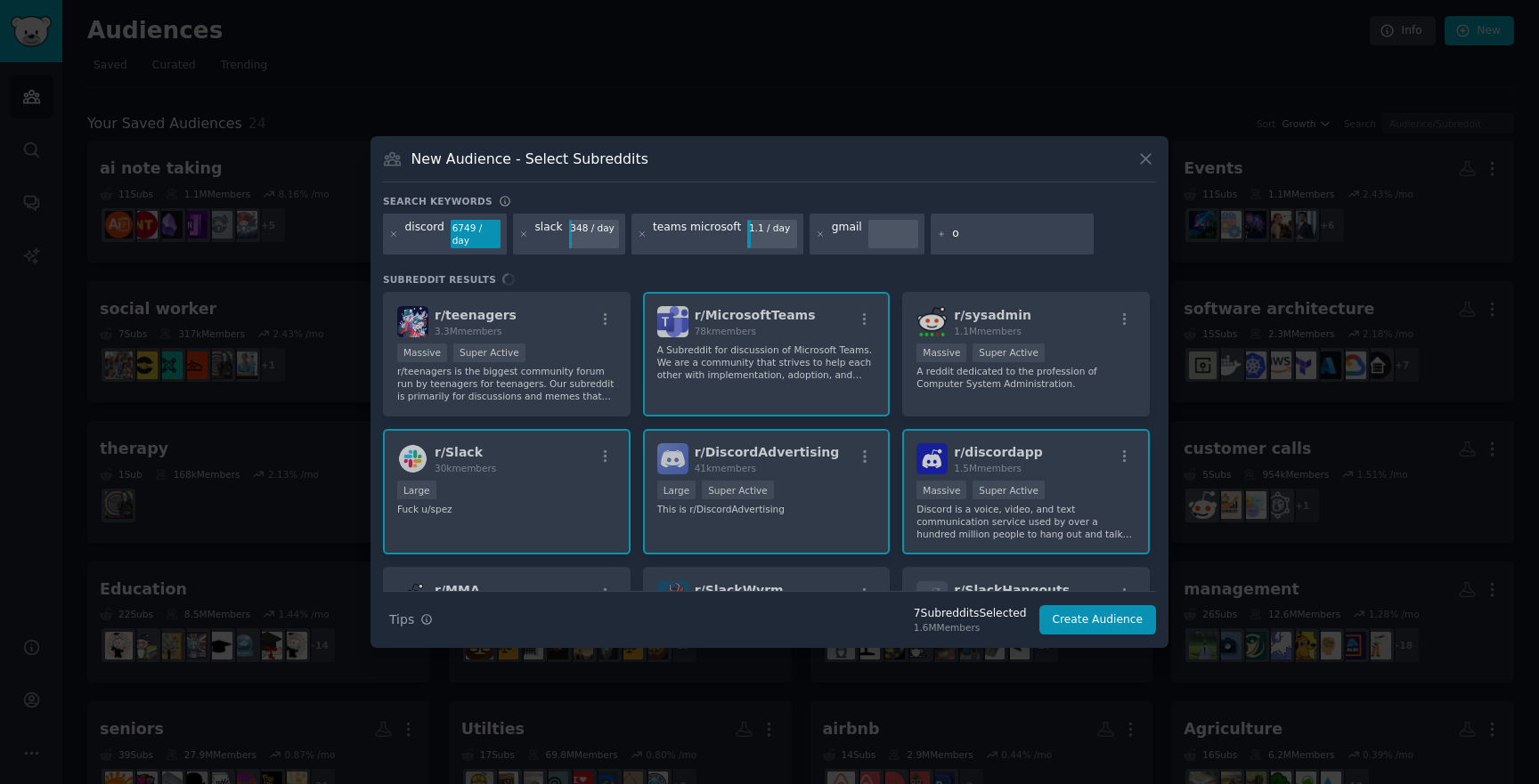
type input "o"
click at [987, 223] on div "o" at bounding box center [1012, 234] width 164 height 41
click at [954, 256] on div "discord 6749 / day slack 348 / day teams microsoft 1.1 / day gmail o" at bounding box center [769, 237] width 773 height 47
click at [954, 244] on div "o" at bounding box center [1012, 234] width 164 height 41
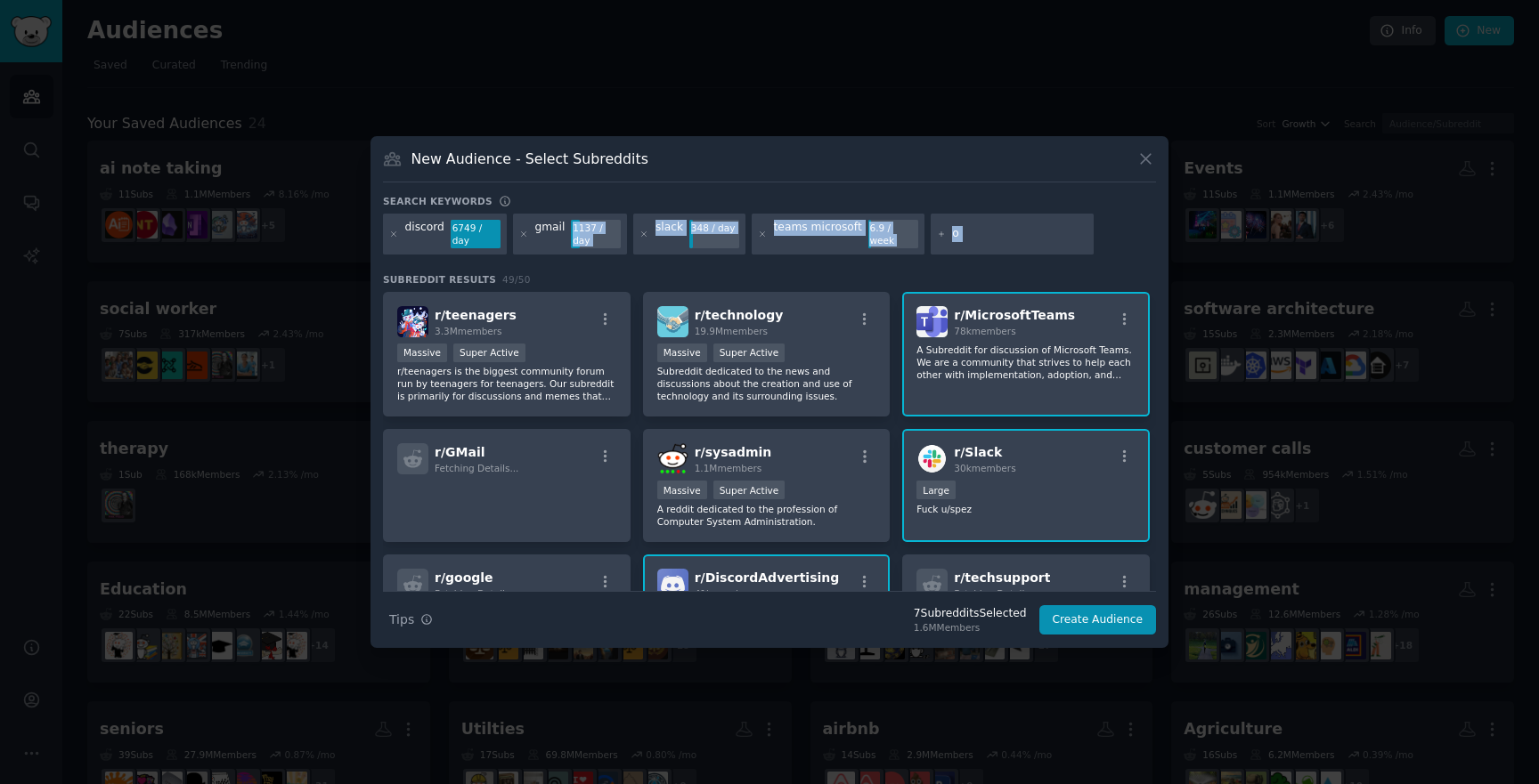
click at [954, 244] on div "o" at bounding box center [1012, 234] width 164 height 41
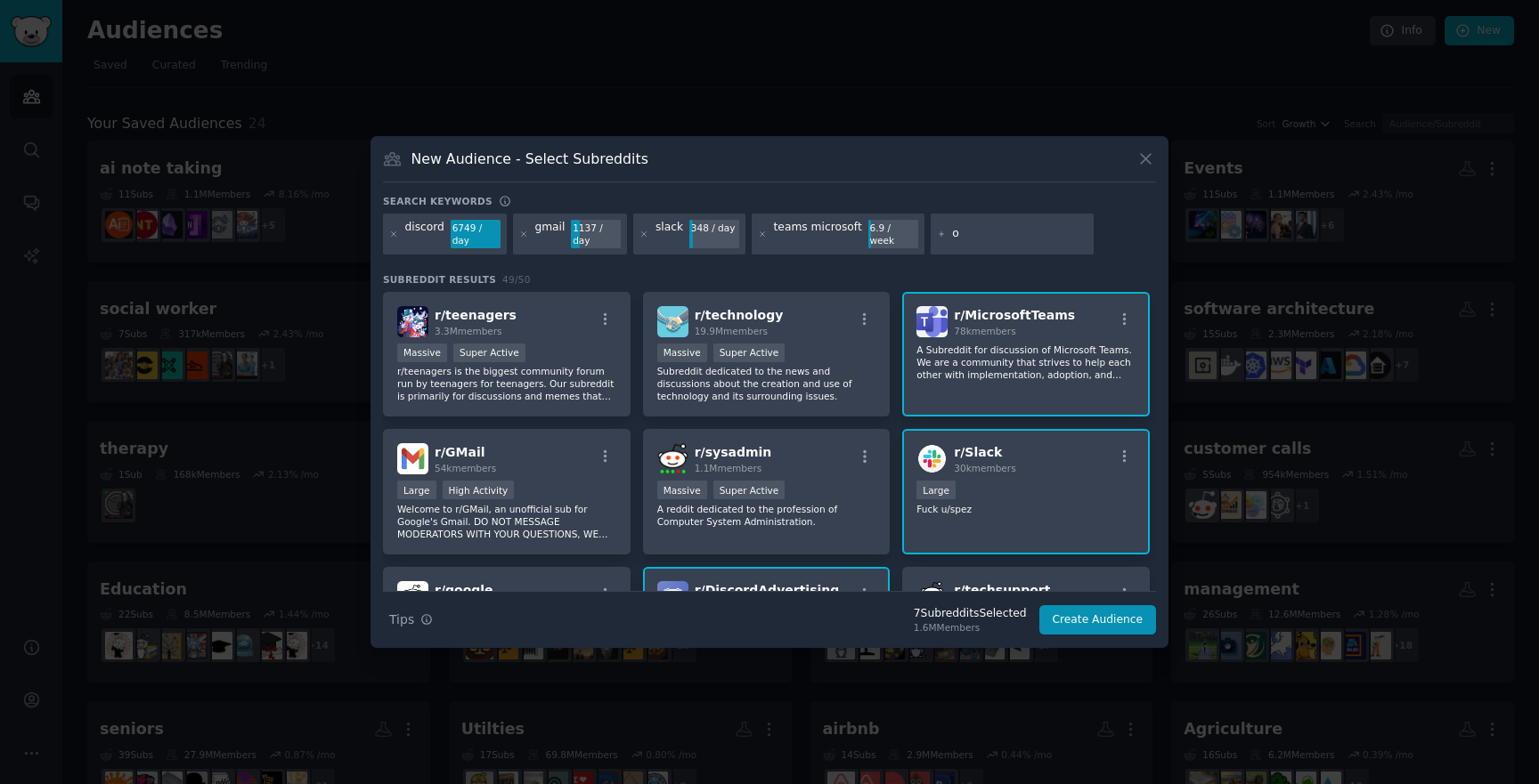
click at [962, 227] on input "o" at bounding box center [1019, 234] width 135 height 16
type input "outlook"
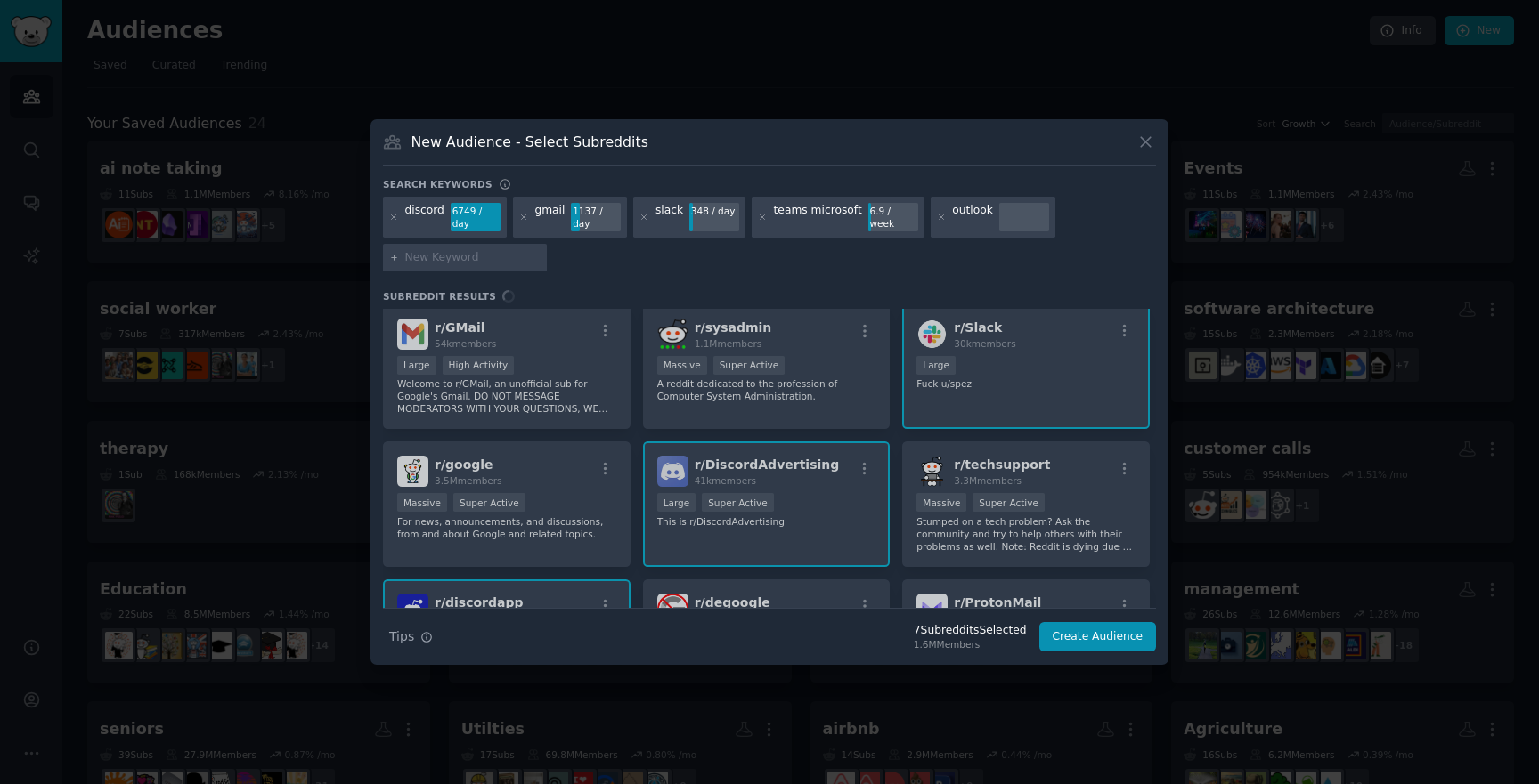
scroll to position [144, 0]
click at [489, 351] on div "r/ teenagers 3.3M members Massive Super Active r/teenagers is the biggest commu…" at bounding box center [769, 458] width 773 height 299
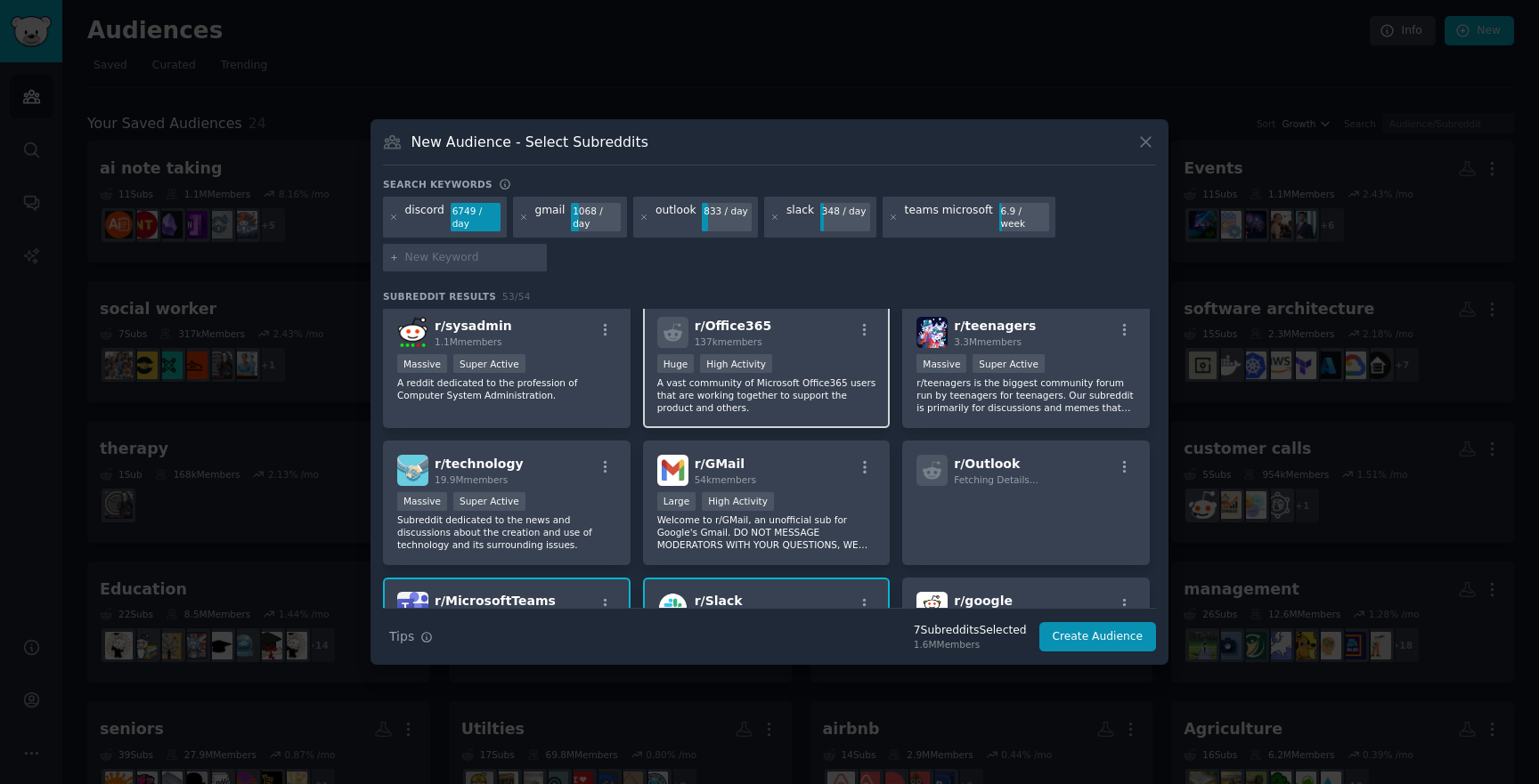
scroll to position [0, 0]
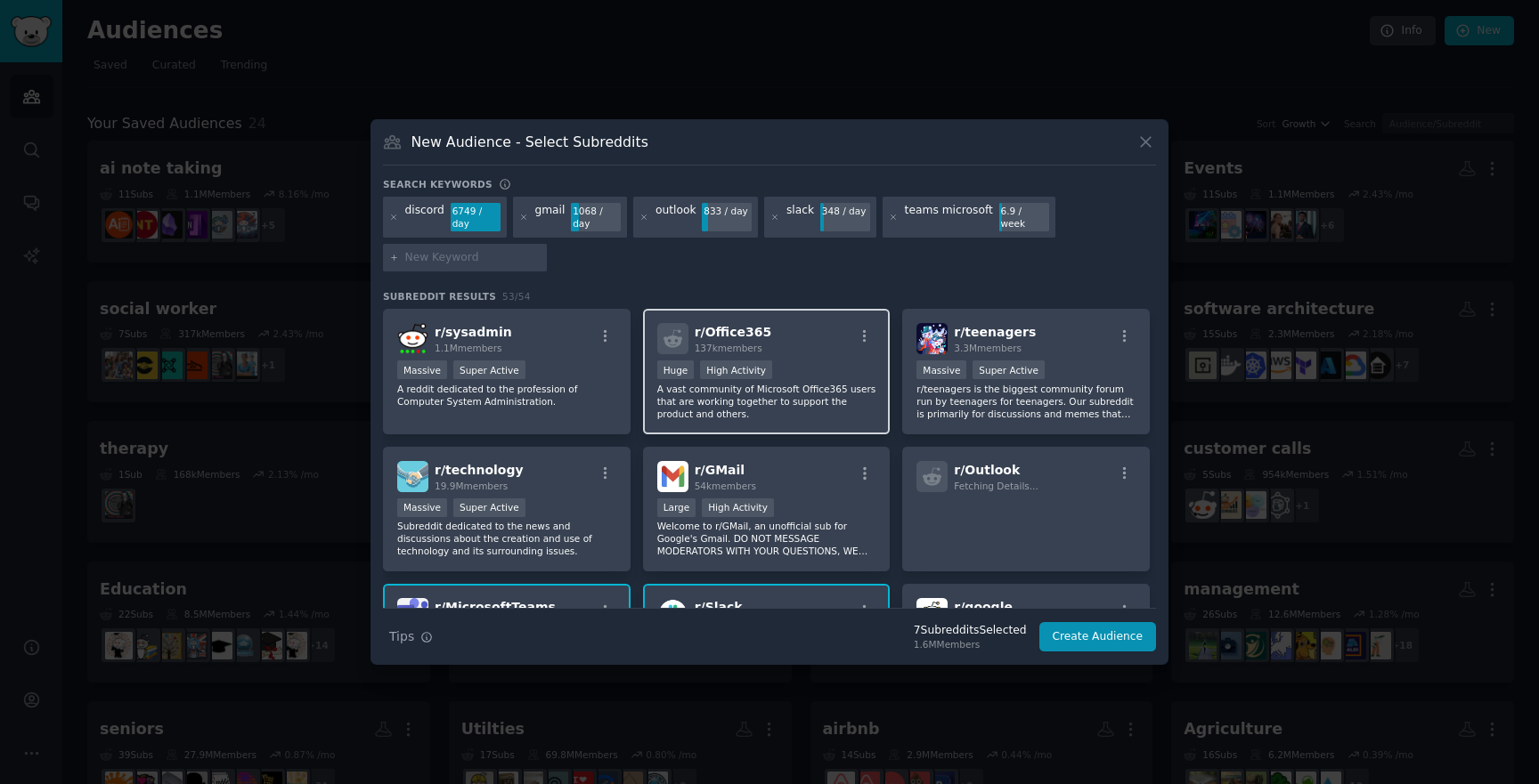
click at [794, 405] on p "A vast community of Microsoft Office365 users that are working together to supp…" at bounding box center [766, 402] width 219 height 38
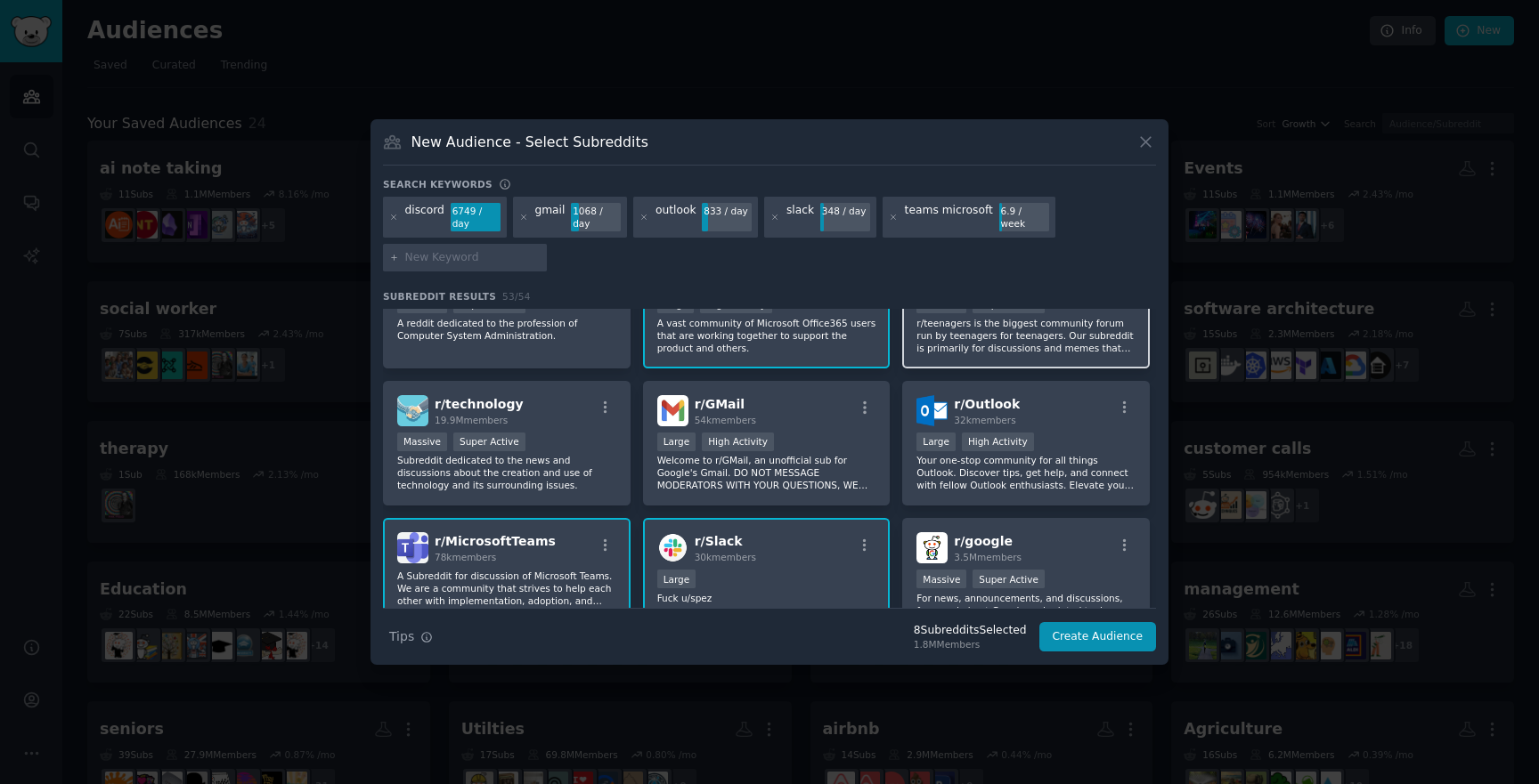
scroll to position [71, 0]
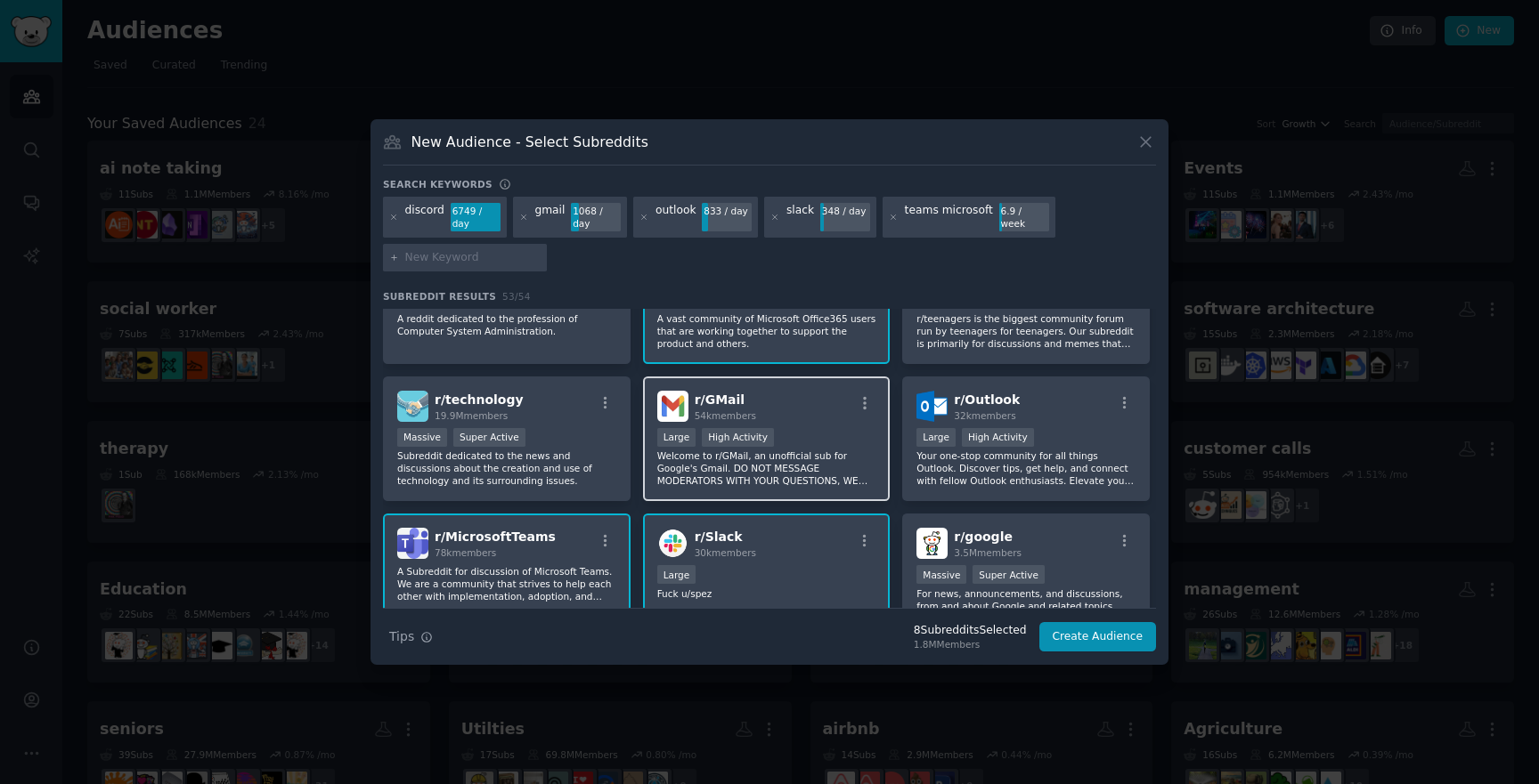
click at [871, 495] on div "r/ GMail 54k members 10,000 - 100,000 members Large High Activity Welcome to r/…" at bounding box center [766, 439] width 248 height 125
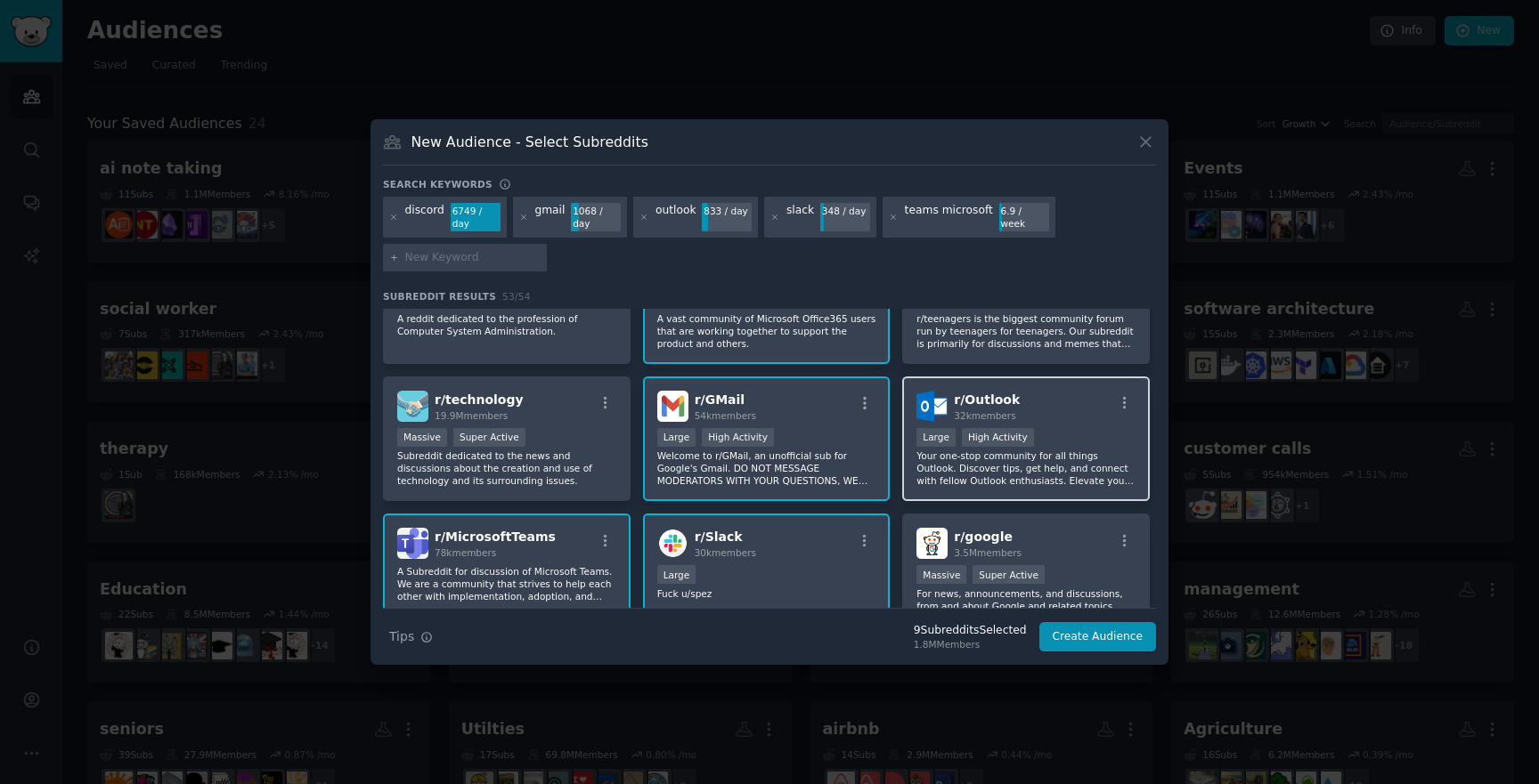
click at [946, 478] on p "Your one-stop community for all things Outlook. Discover tips, get help, and co…" at bounding box center [1026, 468] width 219 height 38
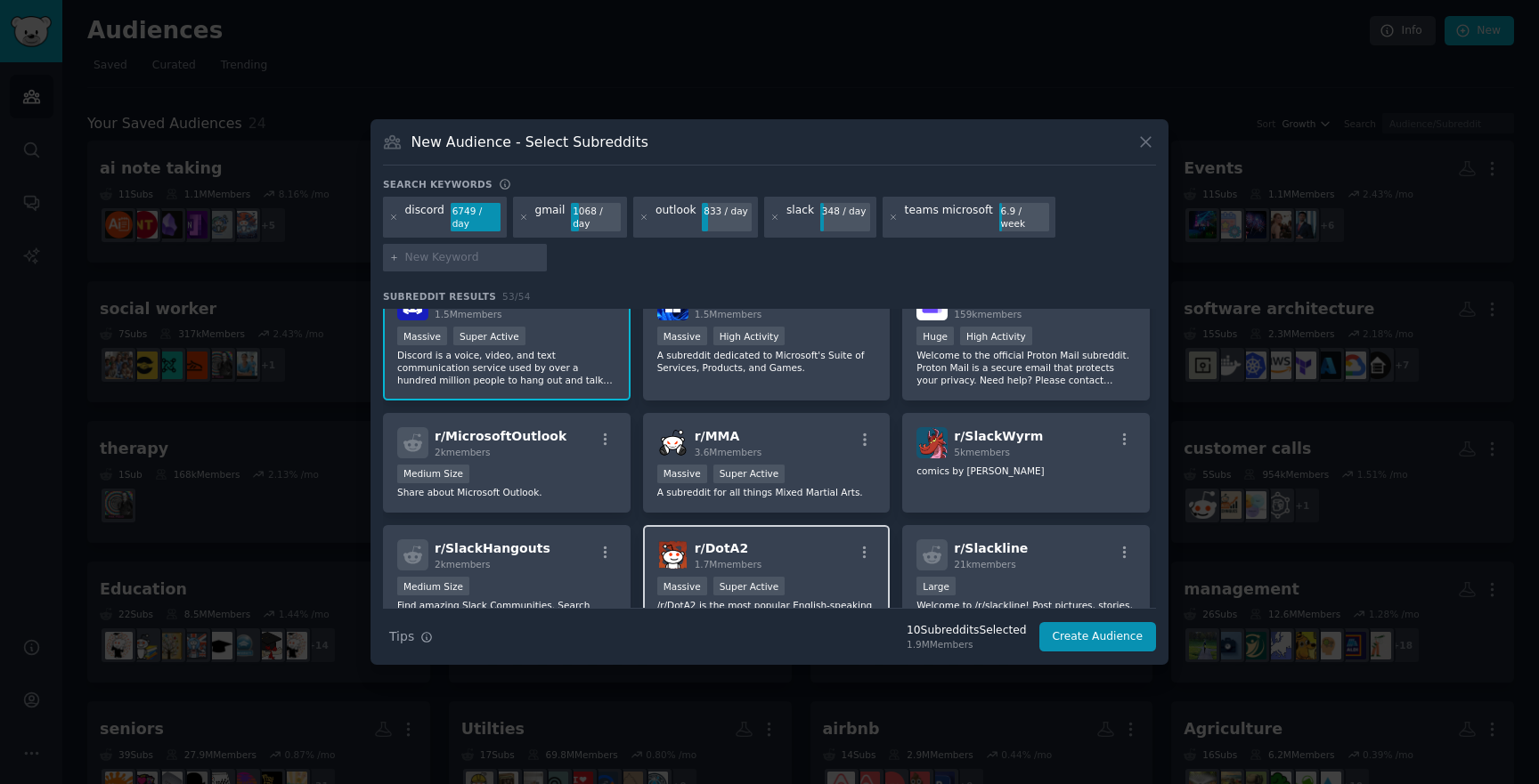
scroll to position [575, 0]
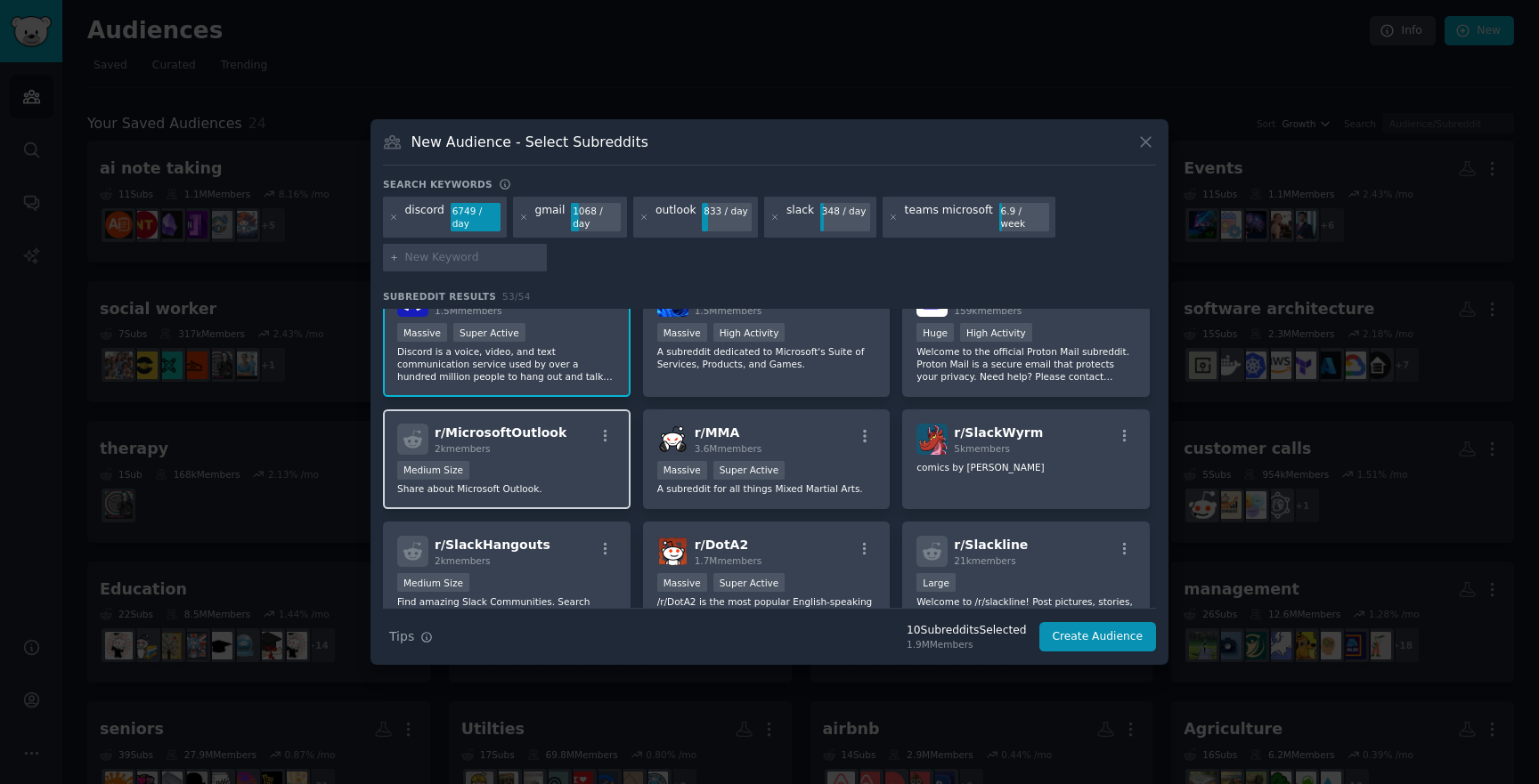
click at [550, 488] on p "Share about Microsoft Outlook." at bounding box center [507, 489] width 219 height 13
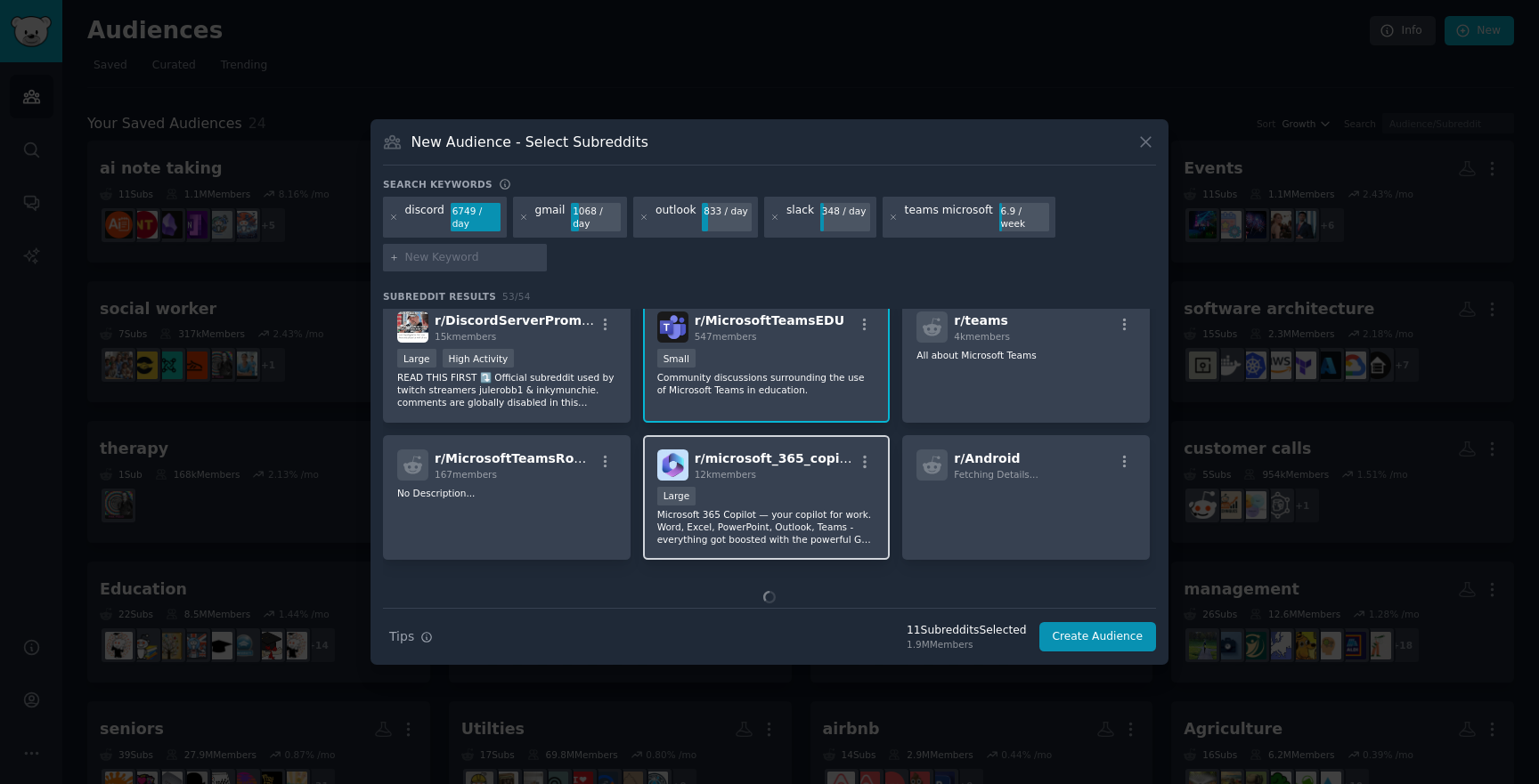
scroll to position [1376, 0]
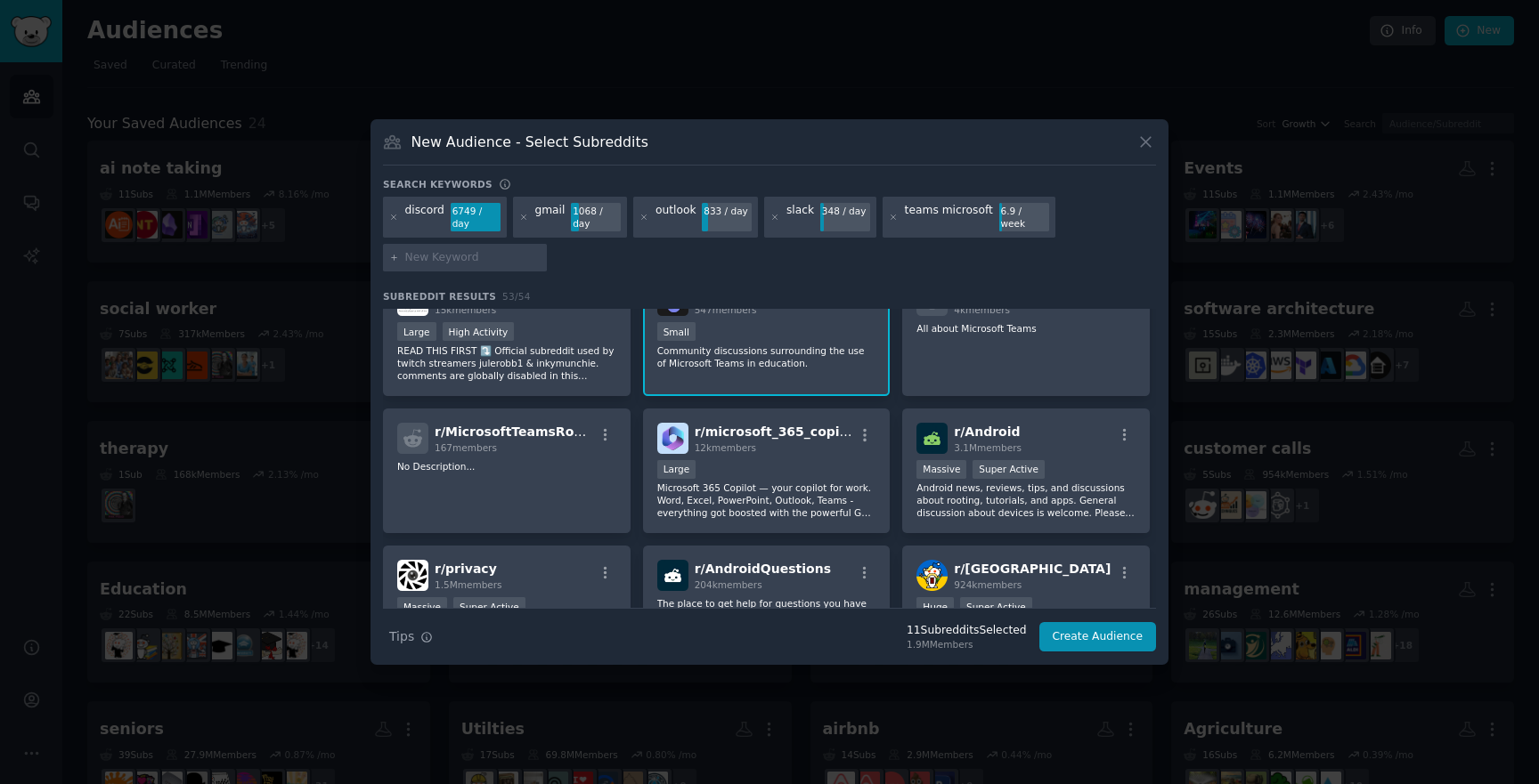
click at [483, 258] on input "text" at bounding box center [473, 259] width 135 height 16
type input "google meet"
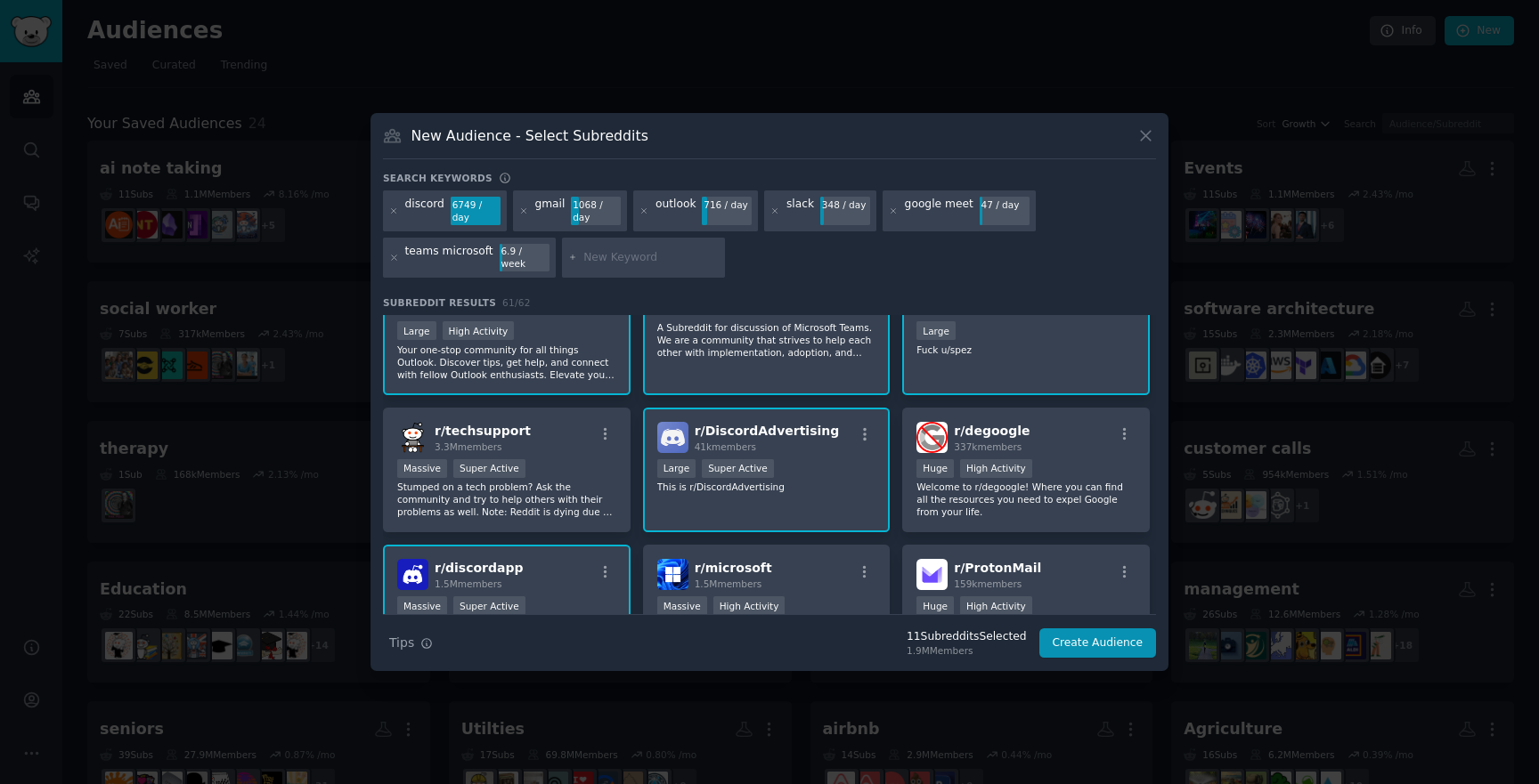
scroll to position [327, 0]
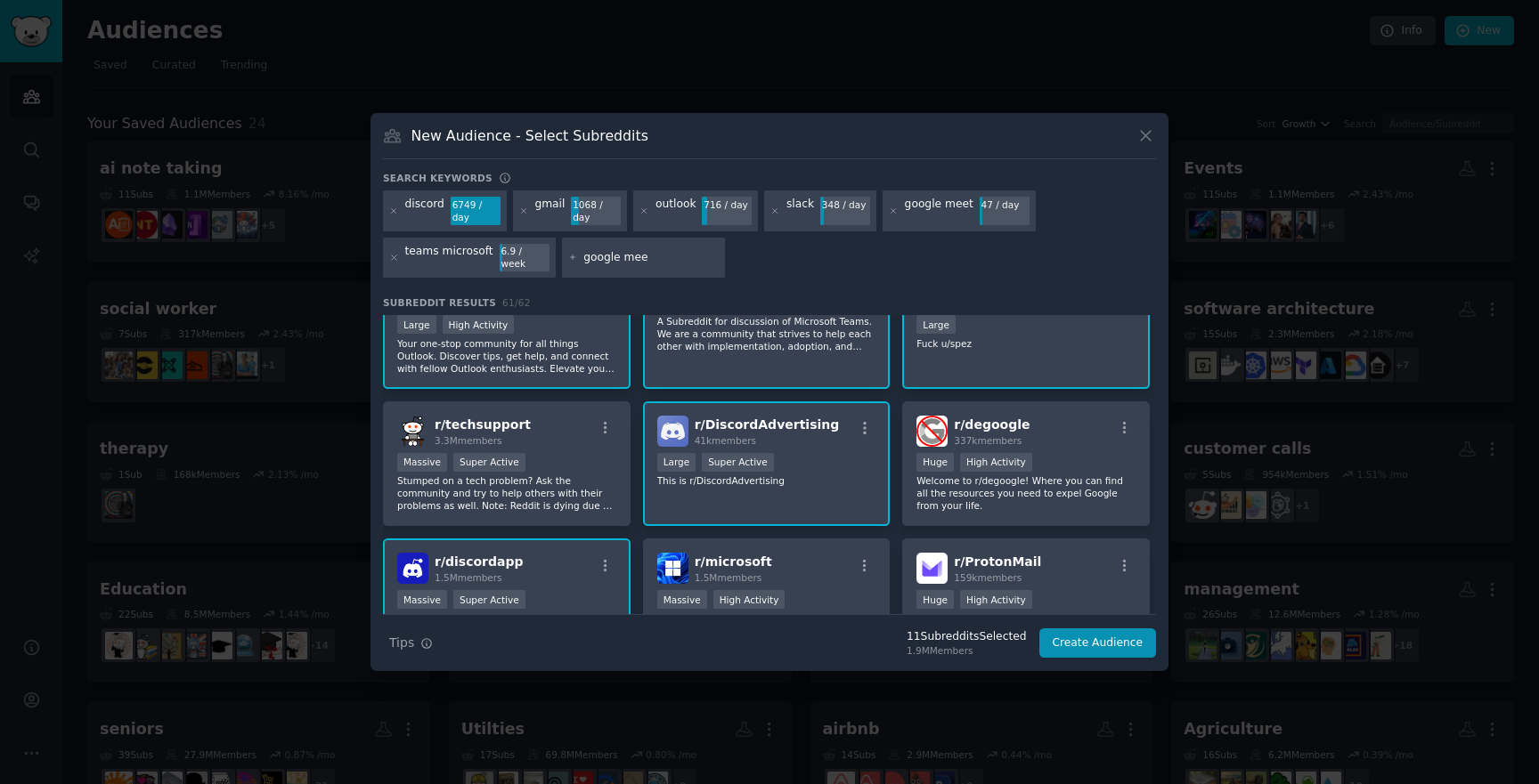
type input "google meet"
type input "h"
type input "chatbox"
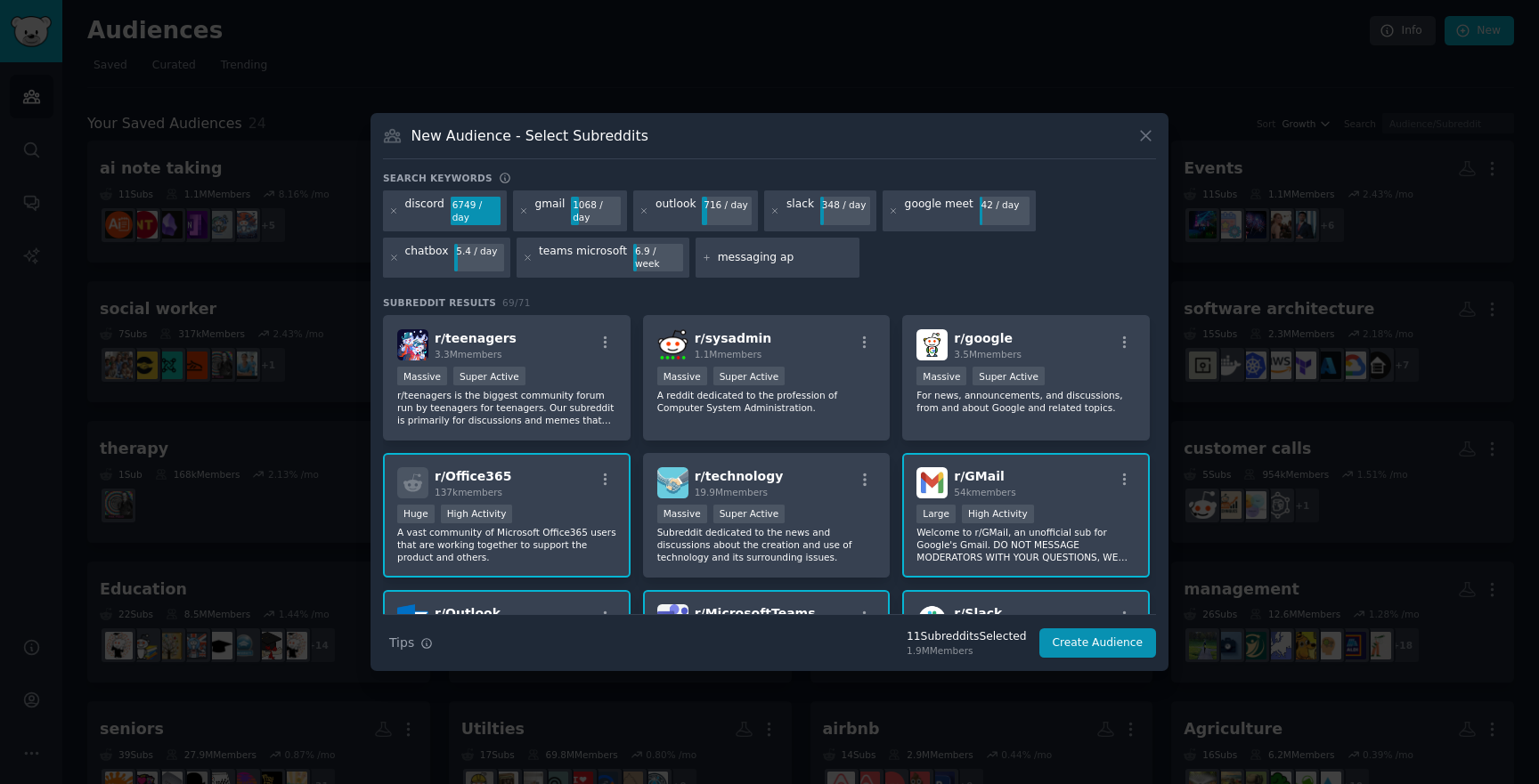
type input "messaging app"
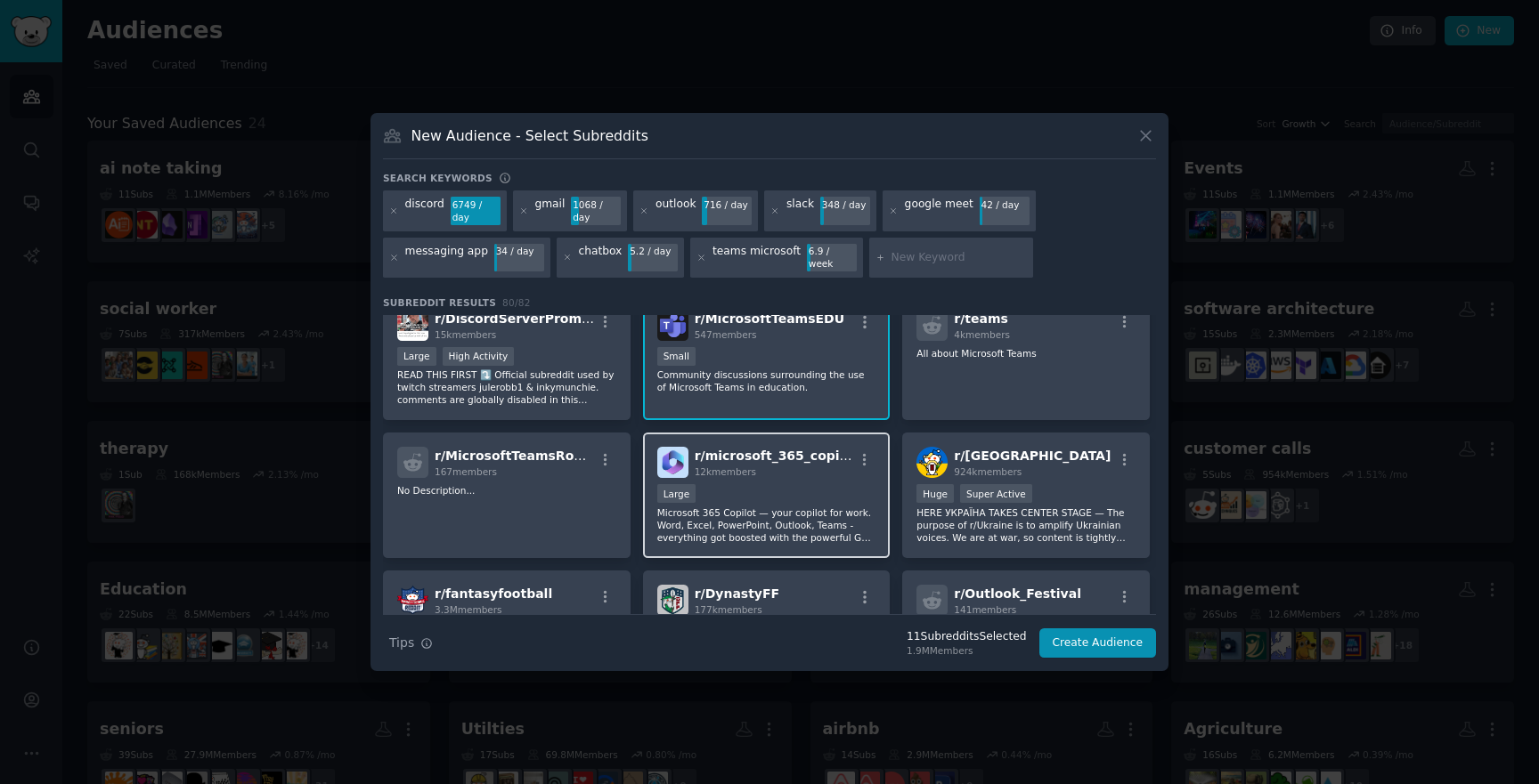
scroll to position [1763, 0]
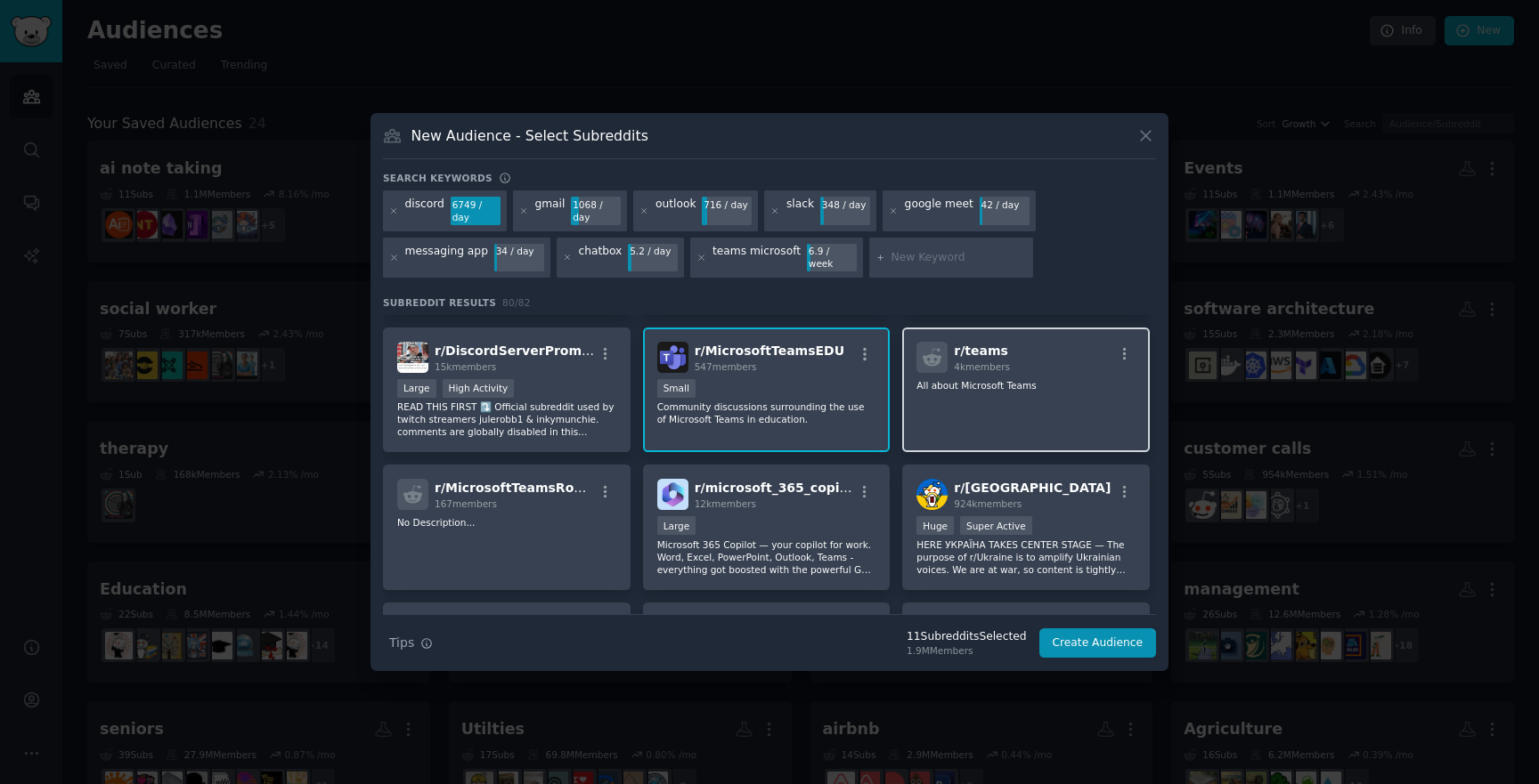
click at [936, 396] on div "r/ teams 4k members All about Microsoft Teams" at bounding box center [1026, 390] width 248 height 125
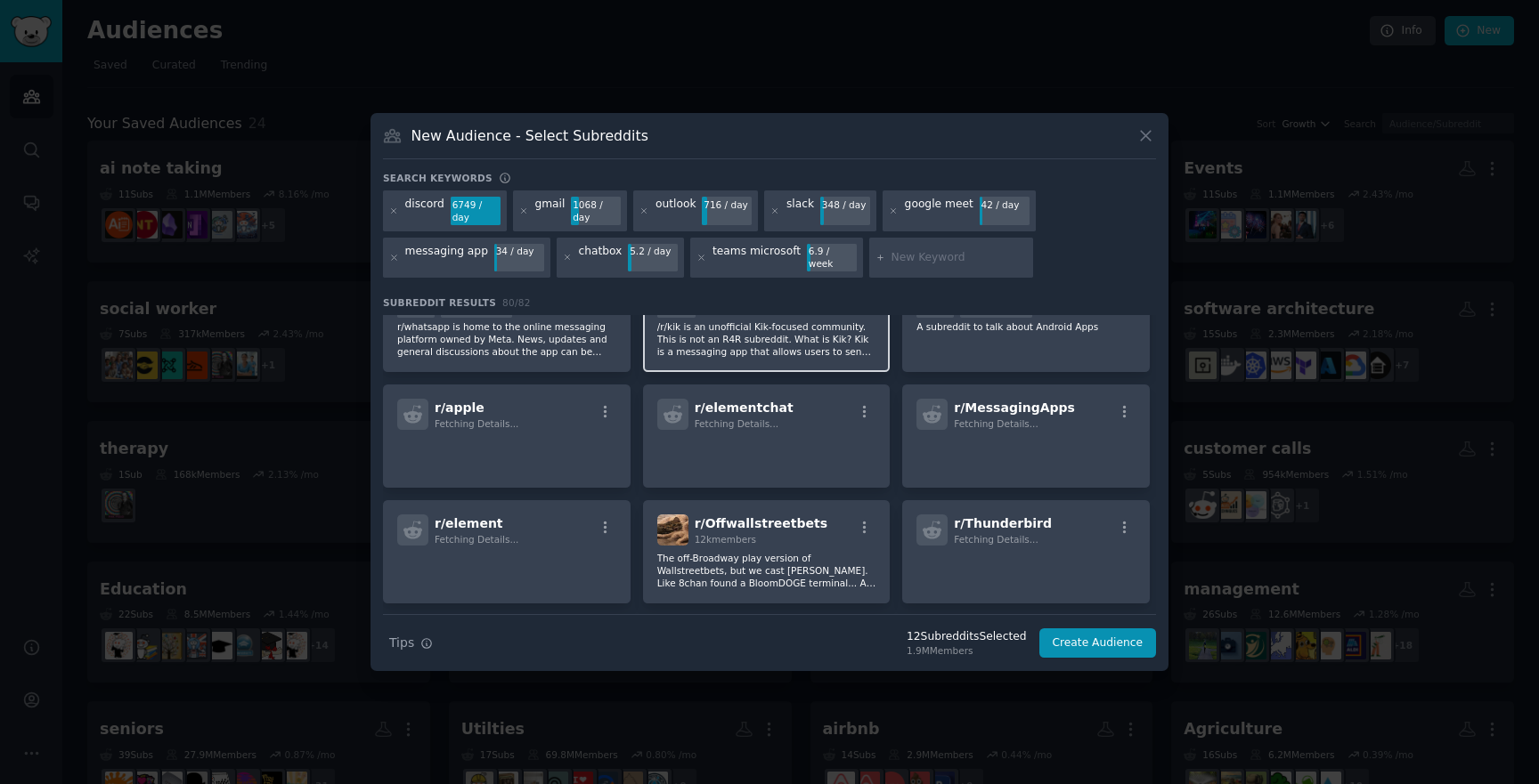
scroll to position [2952, 0]
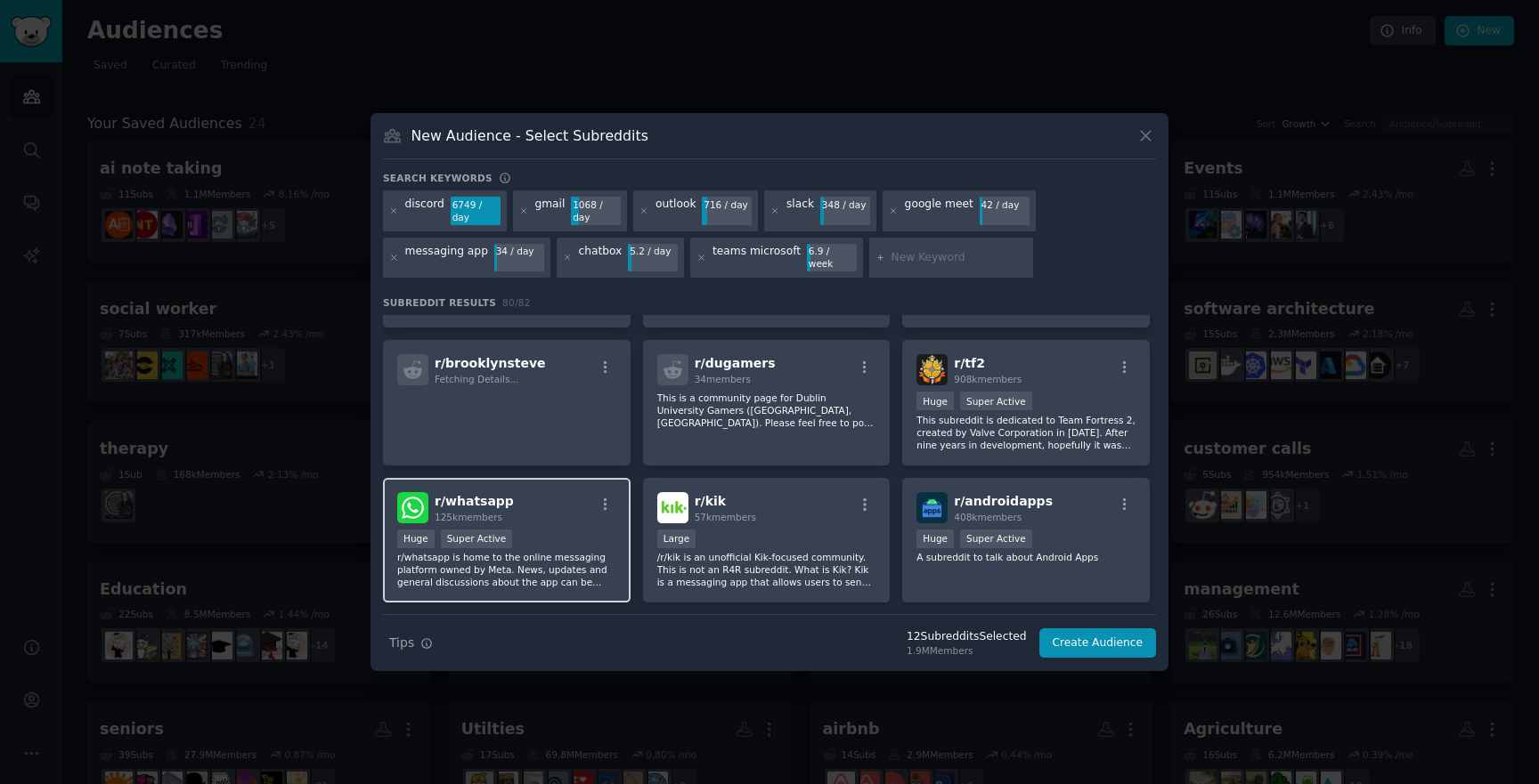
click at [581, 551] on p "r/whatsapp is home to the online messaging platform owned by Meta. News, update…" at bounding box center [507, 570] width 219 height 38
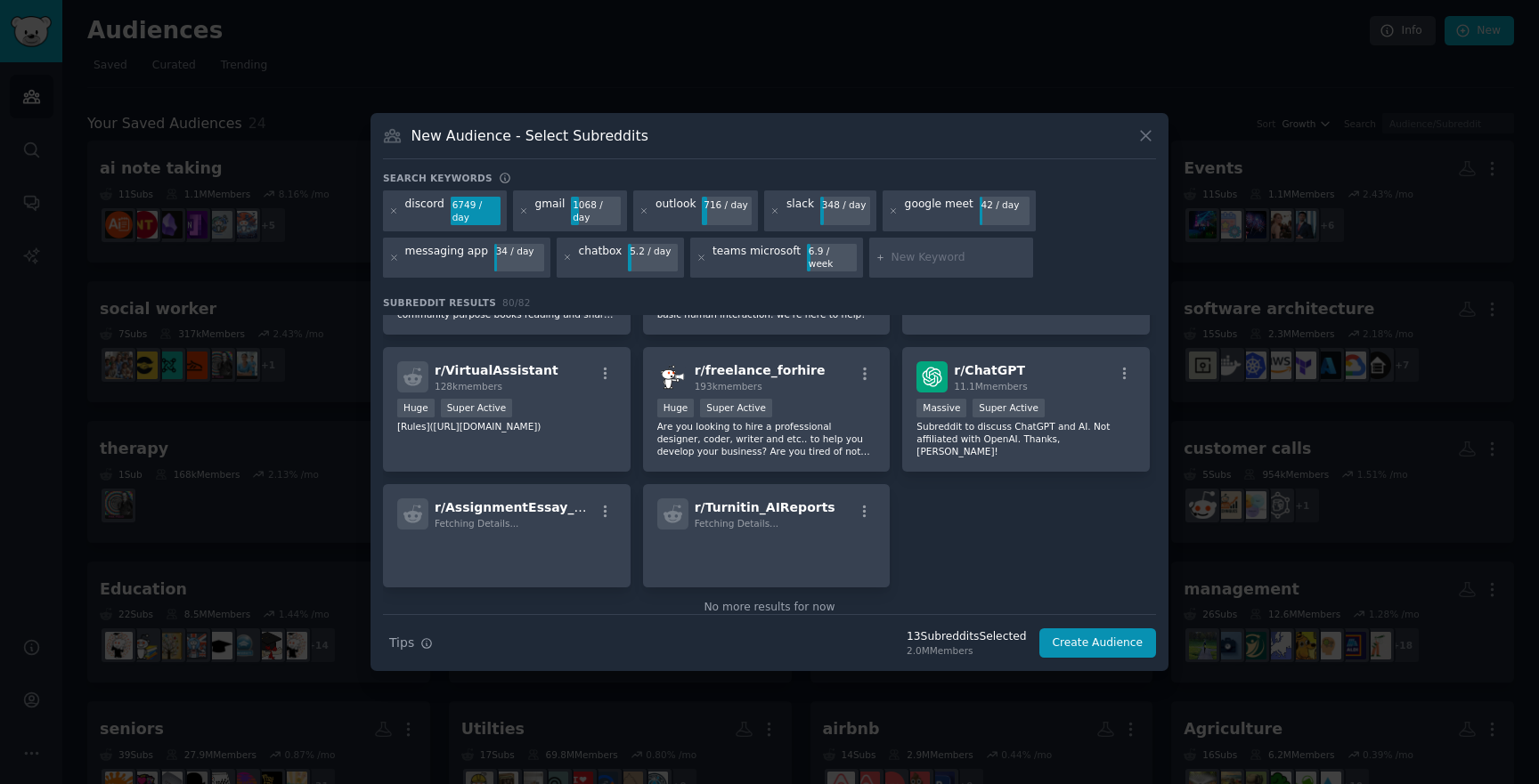
scroll to position [3374, 0]
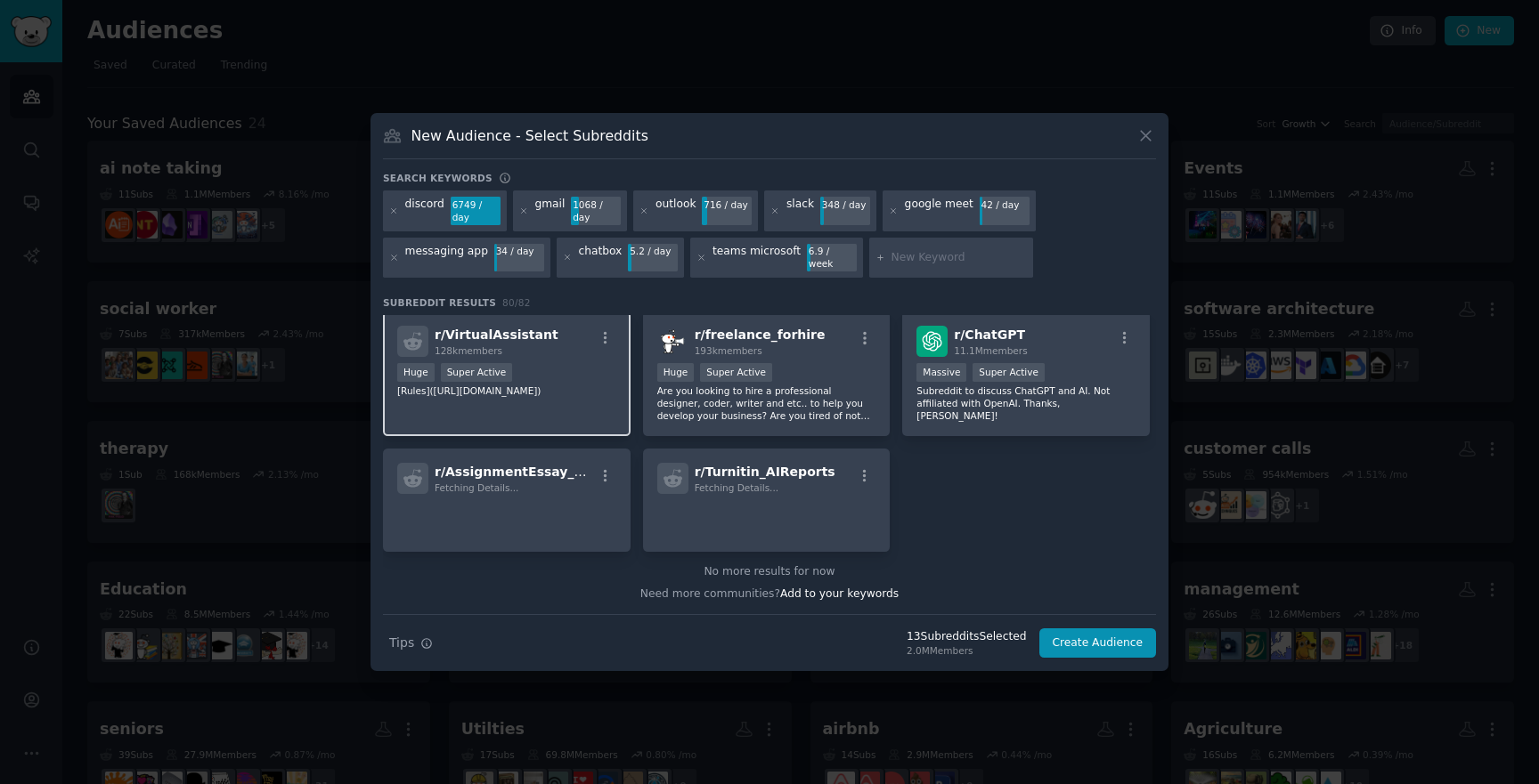
click at [583, 397] on p "[Rules]([URL][DOMAIN_NAME])" at bounding box center [507, 391] width 219 height 13
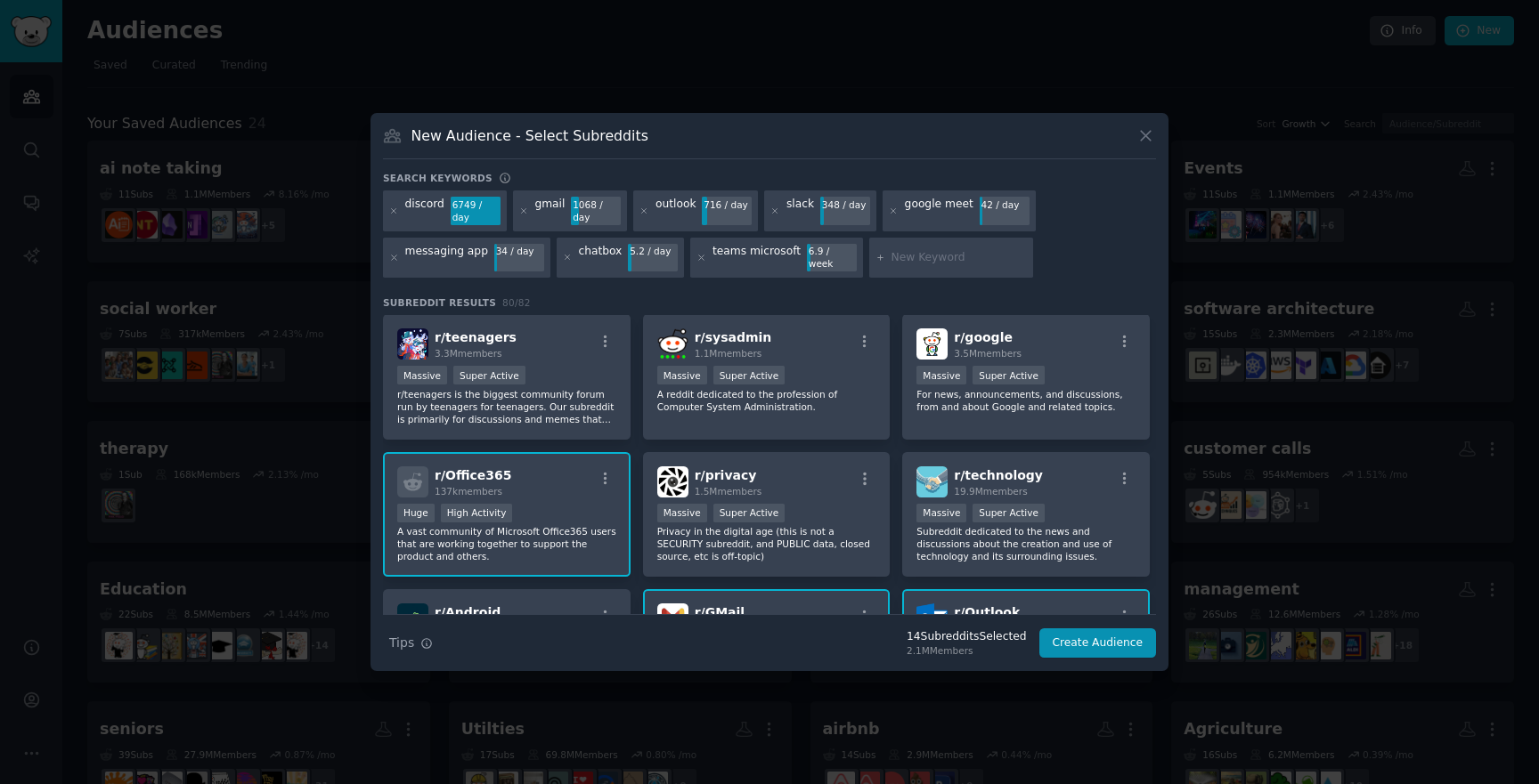
scroll to position [0, 0]
click at [906, 258] on input "text" at bounding box center [959, 259] width 135 height 16
type input "agent"
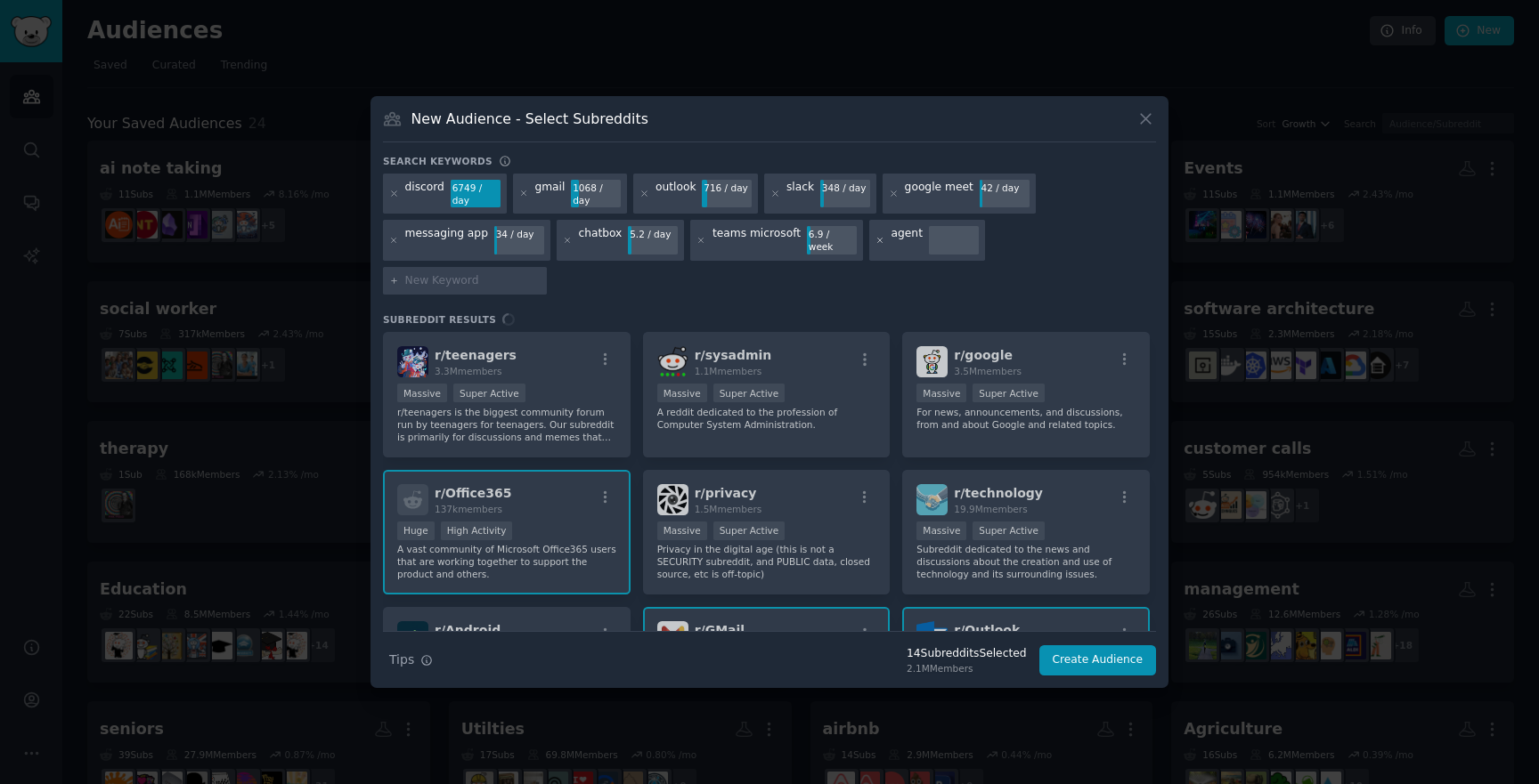
click at [876, 246] on icon at bounding box center [880, 241] width 10 height 10
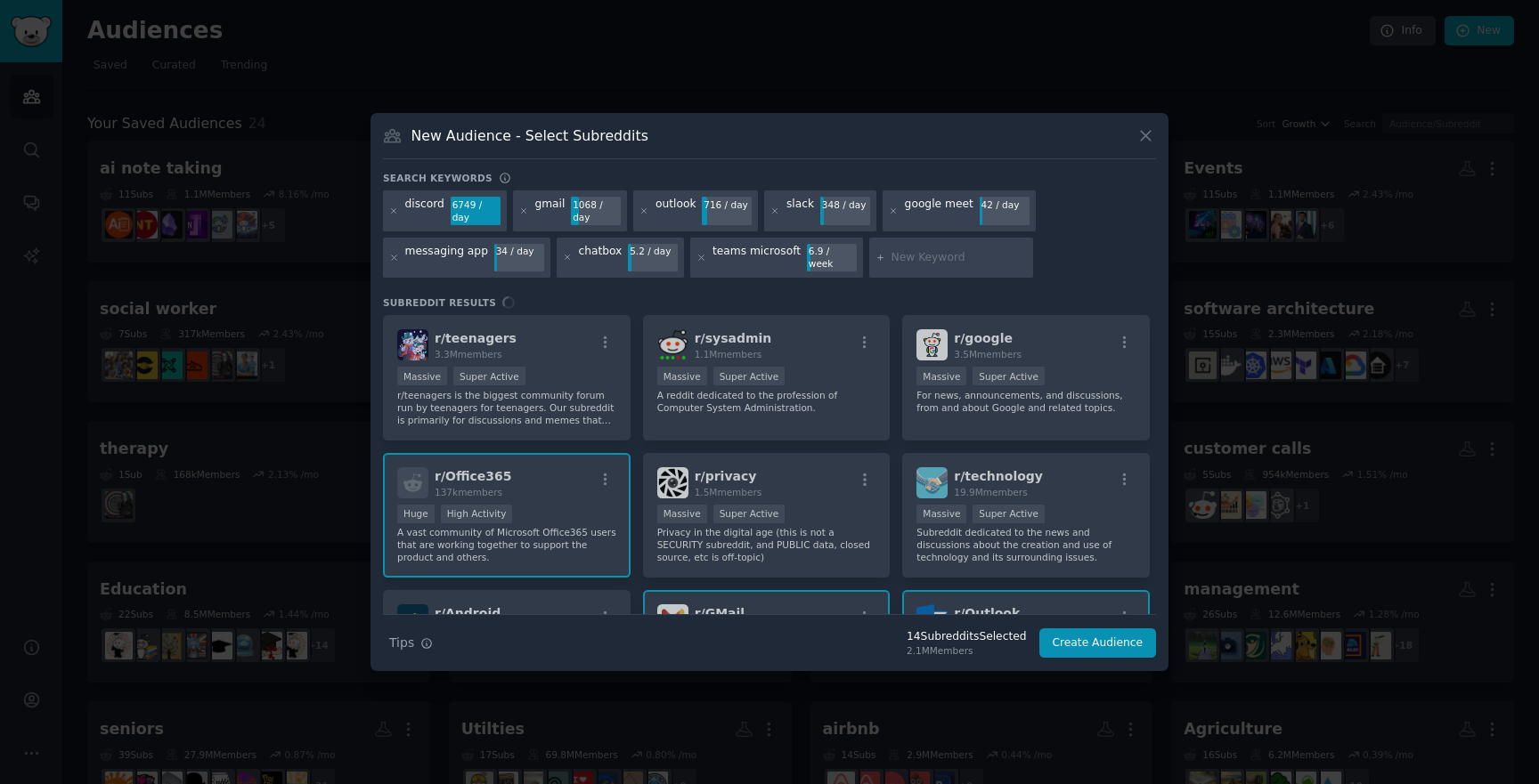
click at [899, 254] on input "text" at bounding box center [959, 259] width 135 height 16
type input "ai agent"
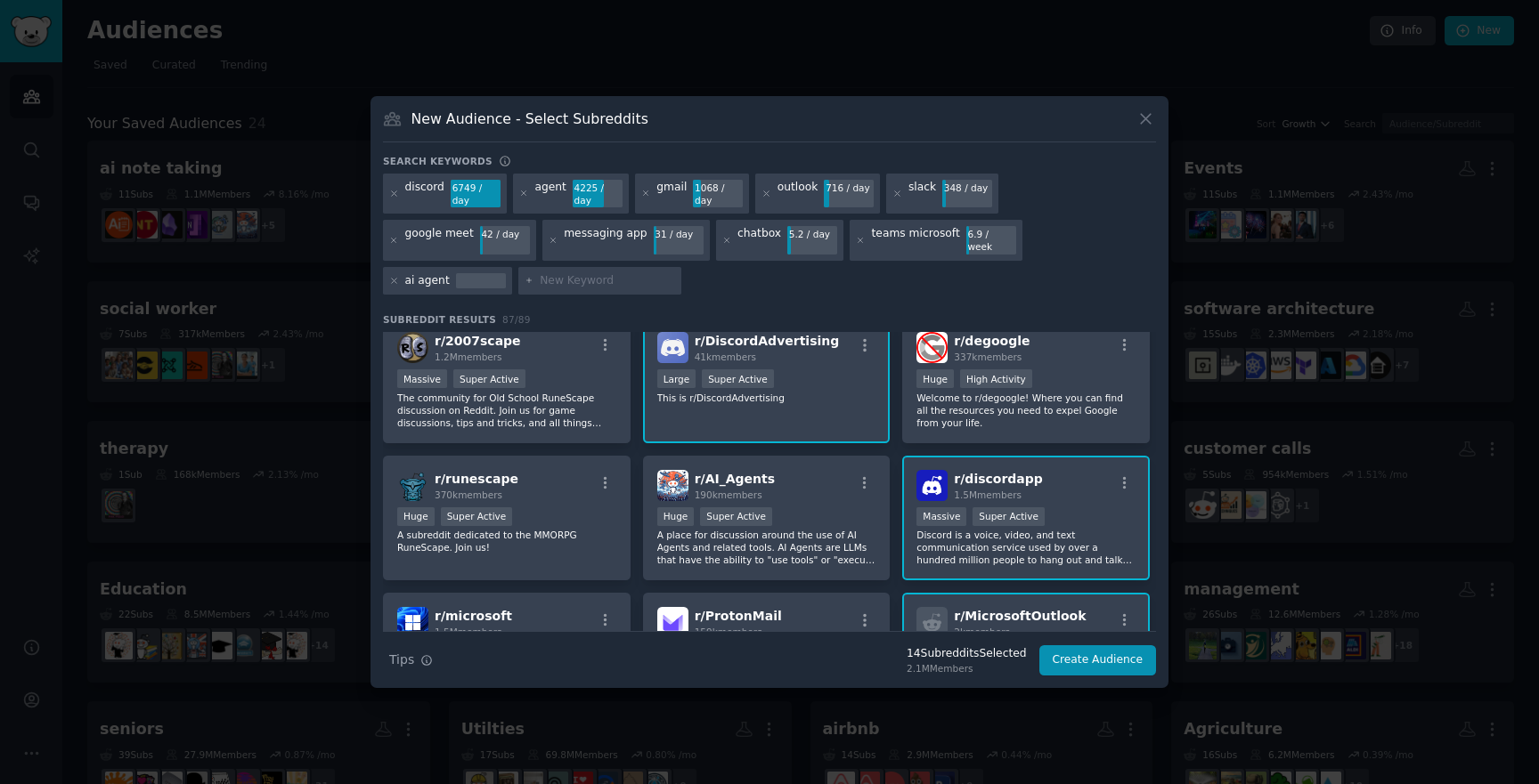
scroll to position [561, 0]
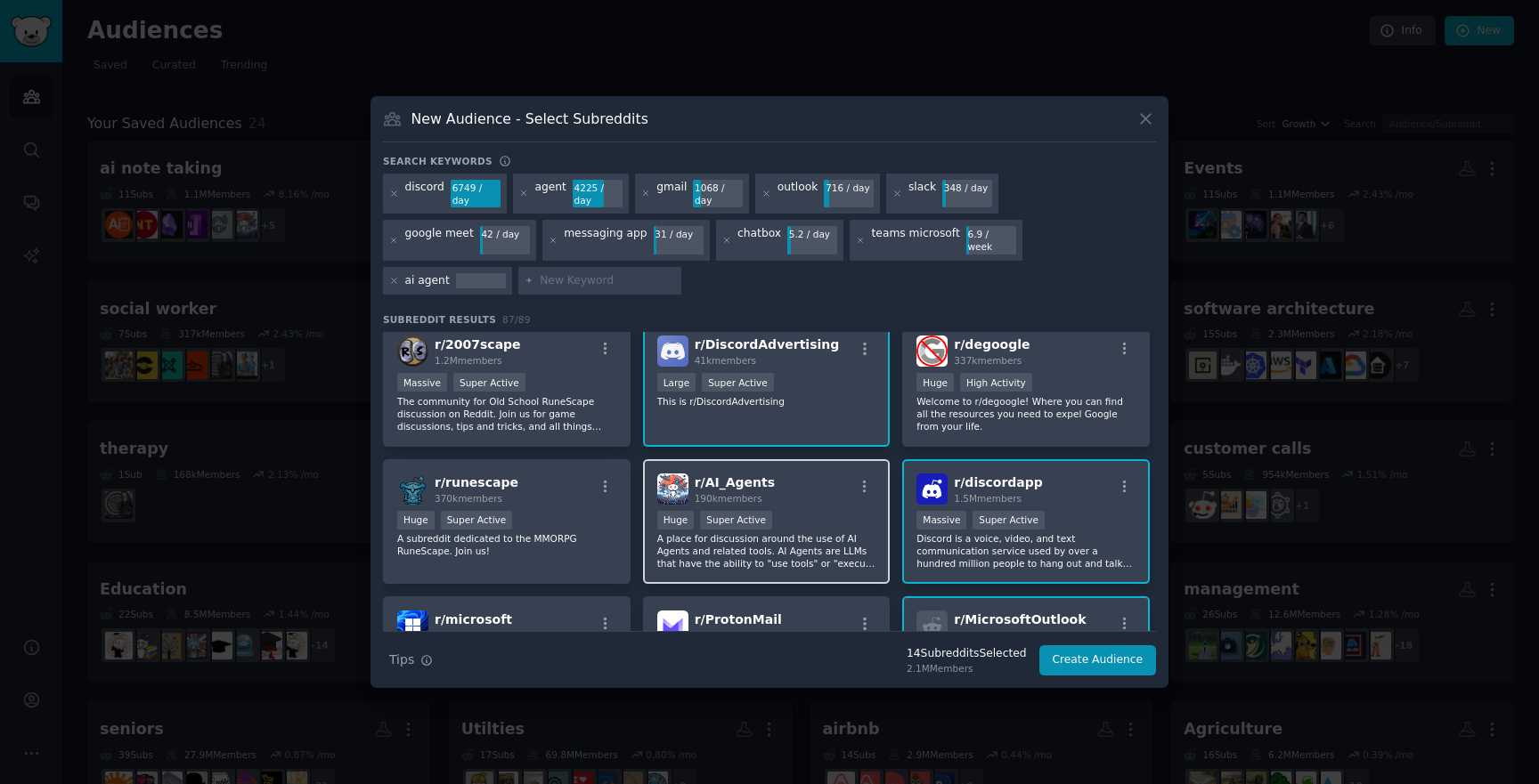
click at [796, 511] on div ">= 95th percentile for submissions / day Huge Super Active" at bounding box center [766, 522] width 219 height 22
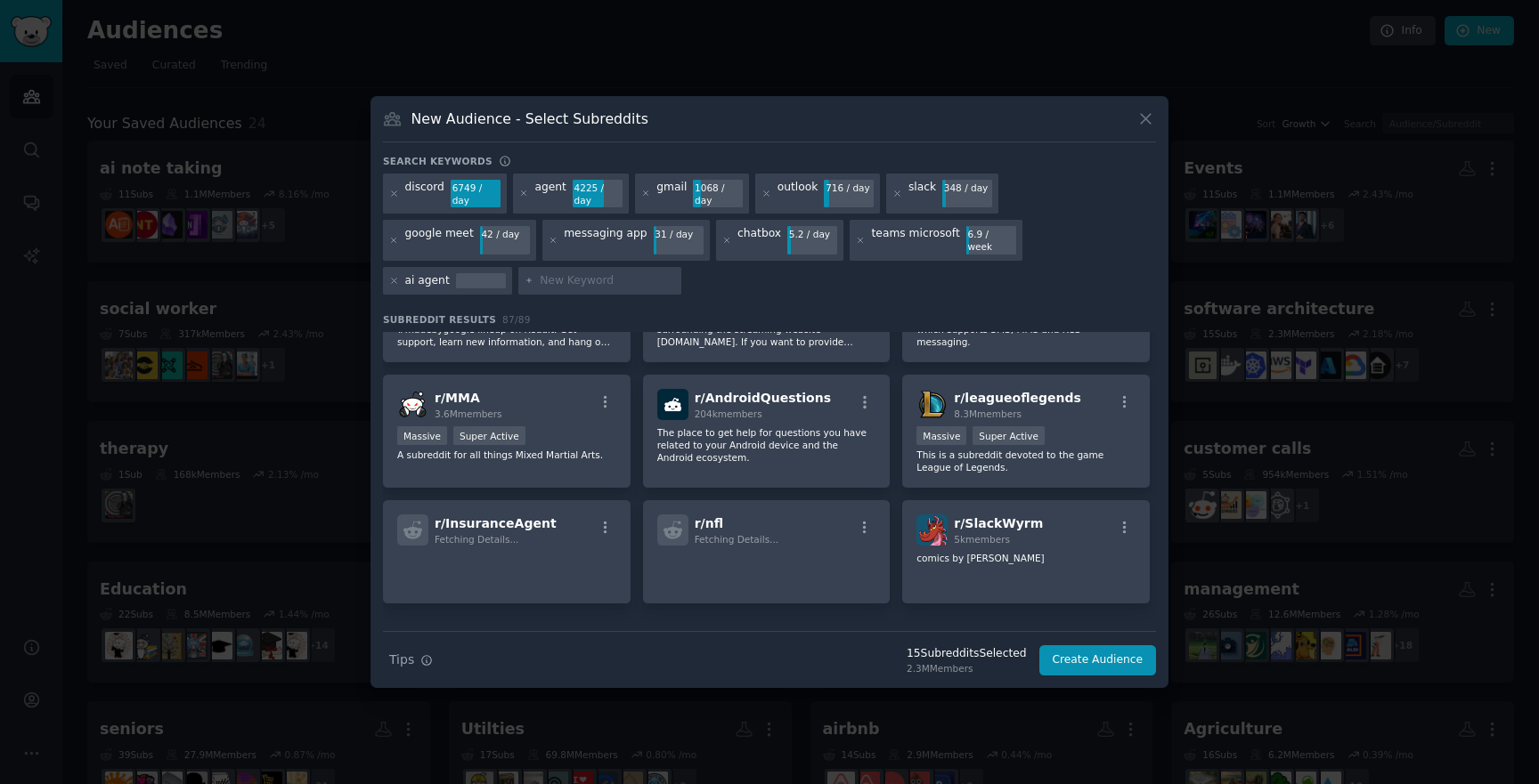
scroll to position [1104, 0]
